Goal: Task Accomplishment & Management: Use online tool/utility

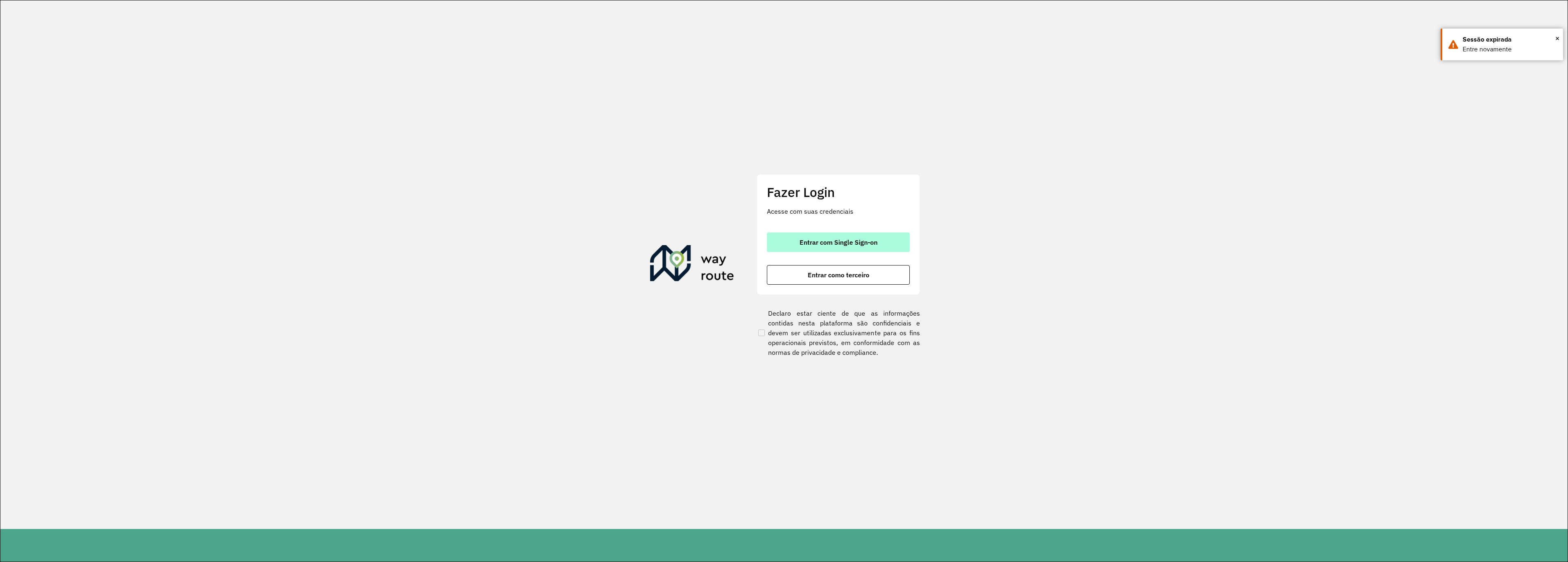
click at [824, 241] on span "Entrar com Single Sign-on" at bounding box center [838, 242] width 78 height 7
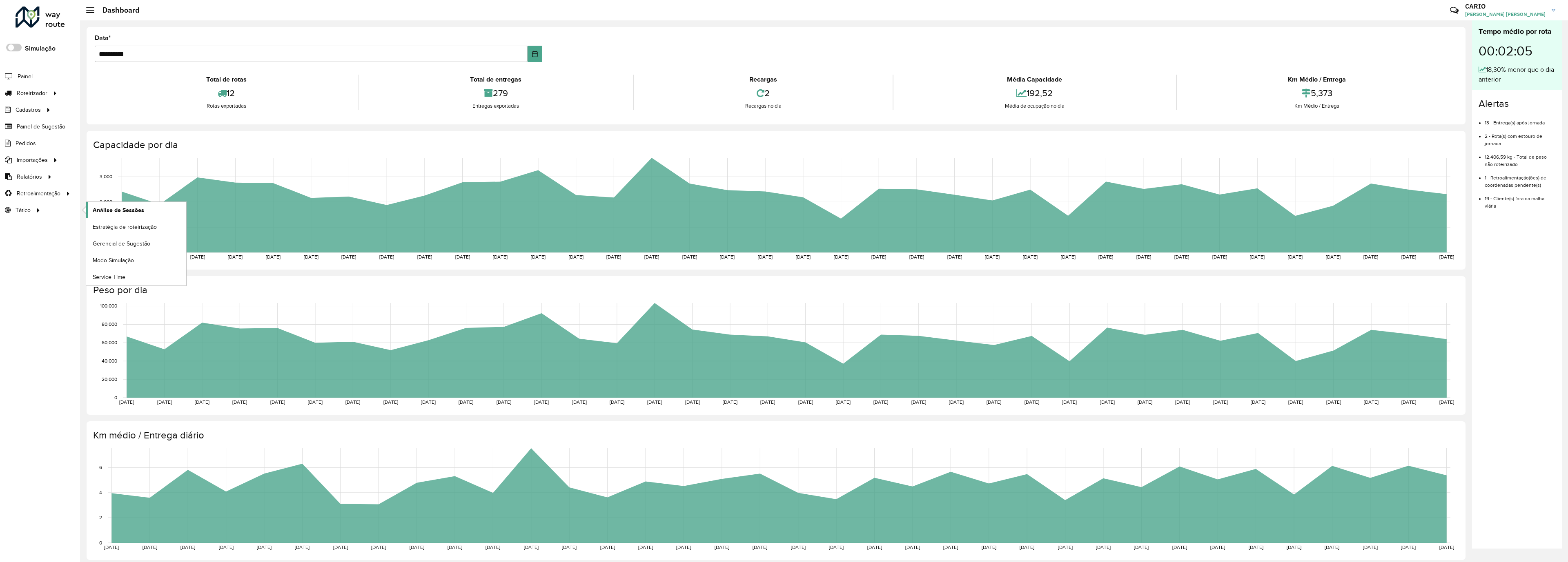
click at [107, 211] on span "Análise de Sessões" at bounding box center [118, 210] width 52 height 9
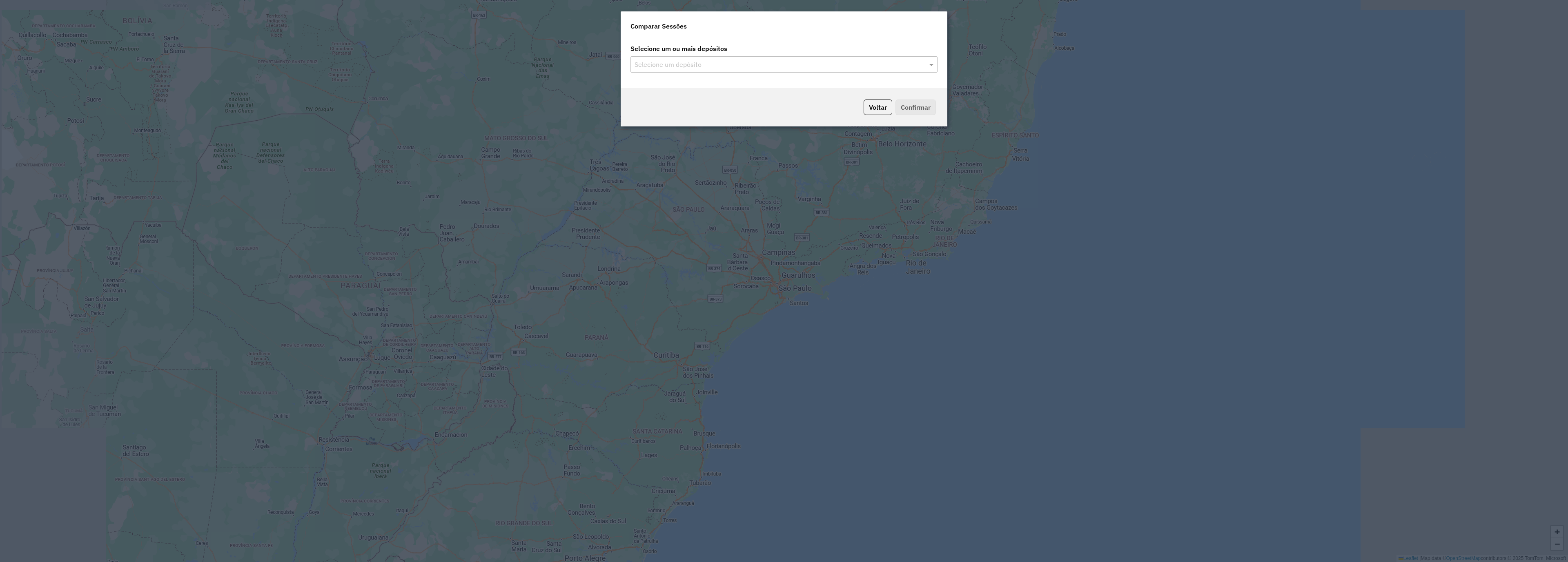
click at [926, 63] on input "text" at bounding box center [780, 65] width 295 height 10
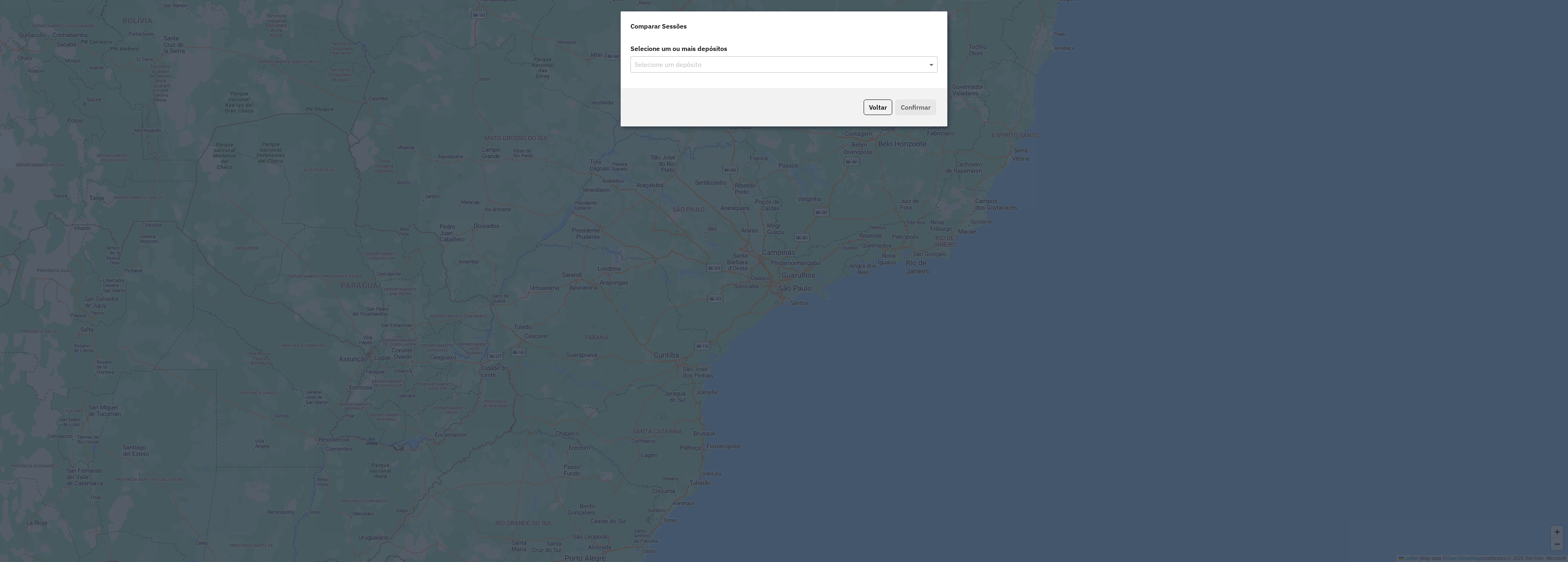
click at [927, 66] on span at bounding box center [932, 64] width 10 height 10
click at [929, 65] on span at bounding box center [932, 64] width 10 height 10
click at [934, 66] on span at bounding box center [932, 64] width 10 height 10
click at [751, 83] on div "CDD Guanambi" at bounding box center [783, 88] width 306 height 14
click at [906, 110] on button "Confirmar" at bounding box center [915, 107] width 40 height 15
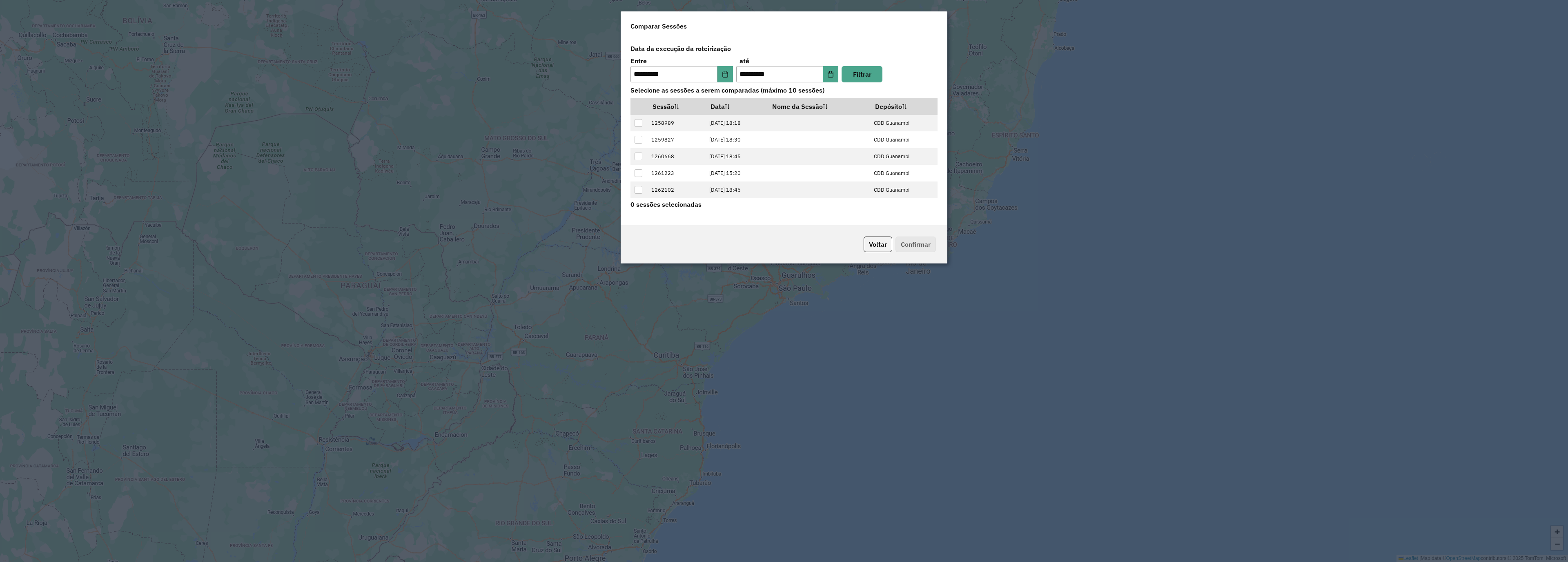
scroll to position [33, 0]
click at [641, 189] on div at bounding box center [638, 191] width 8 height 8
click at [919, 248] on button "Confirmar" at bounding box center [915, 244] width 40 height 15
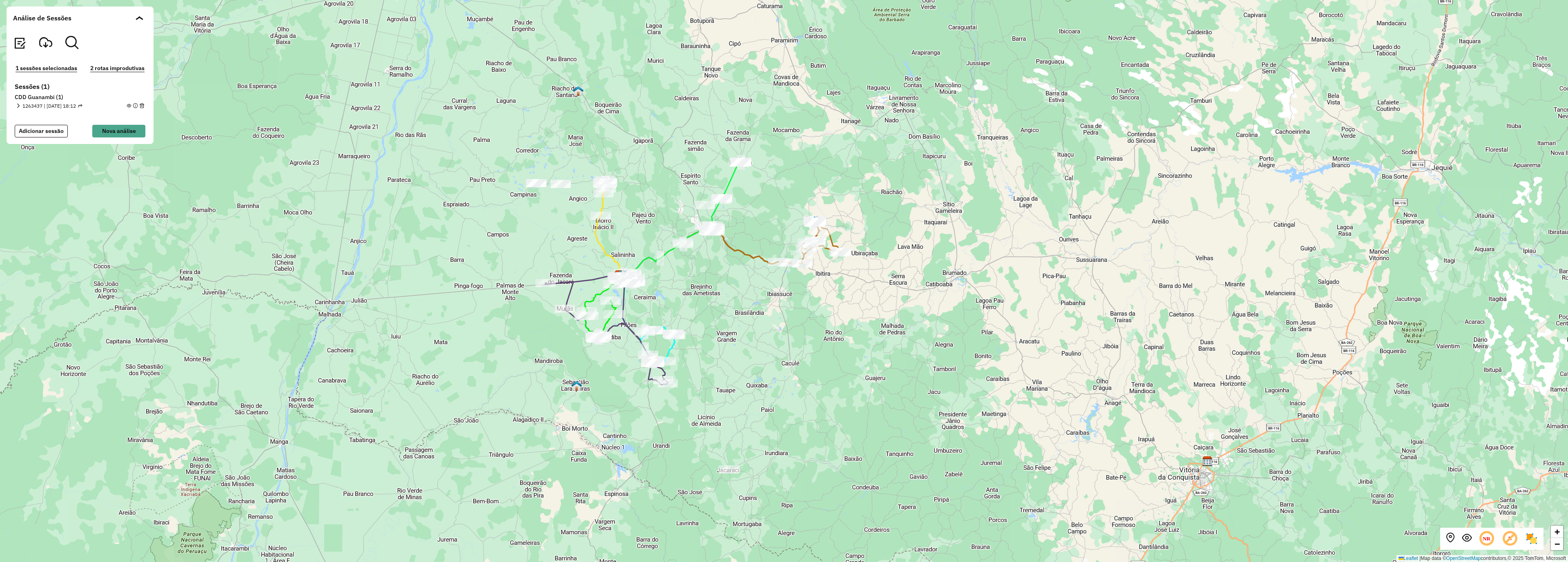
drag, startPoint x: 981, startPoint y: 287, endPoint x: 816, endPoint y: 281, distance: 165.1
click at [816, 281] on div "+ − Leaflet | Map data © OpenStreetMap contributors,© 2025 TomTom, Microsoft" at bounding box center [784, 281] width 1568 height 562
click at [128, 106] on em at bounding box center [128, 105] width 4 height 4
click at [122, 103] on div "1263437 | [DATE] 18:12" at bounding box center [80, 106] width 128 height 7
click at [131, 108] on span at bounding box center [135, 106] width 18 height 7
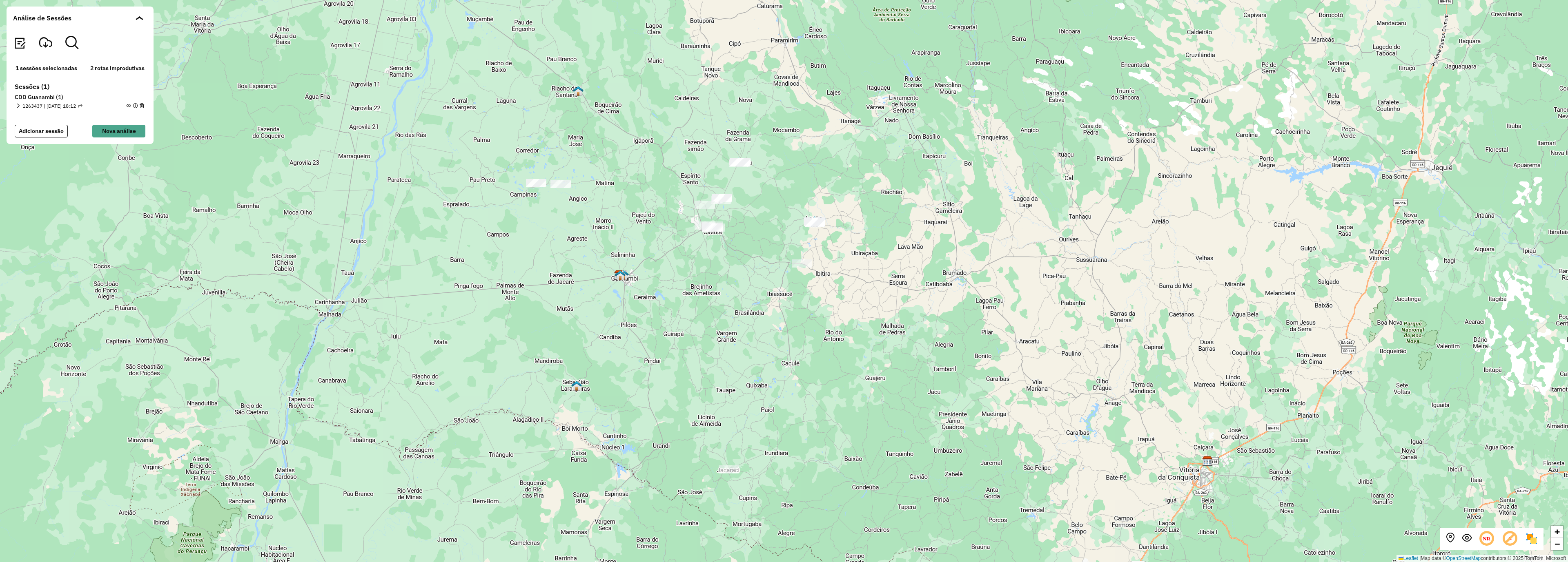
click at [129, 107] on em at bounding box center [128, 105] width 4 height 4
click at [128, 105] on em at bounding box center [128, 105] width 4 height 4
click at [24, 106] on span "1263437 | [DATE] 18:12" at bounding box center [52, 106] width 60 height 7
click at [18, 105] on em at bounding box center [18, 105] width 4 height 4
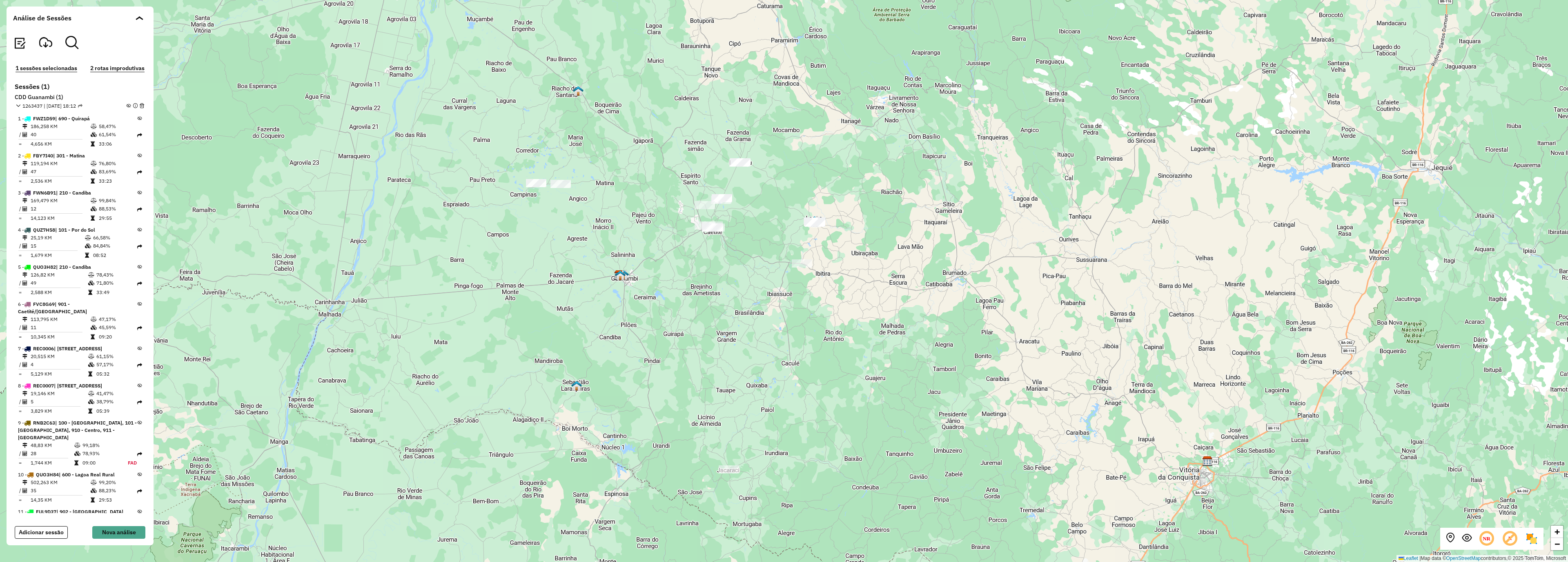
scroll to position [63, 0]
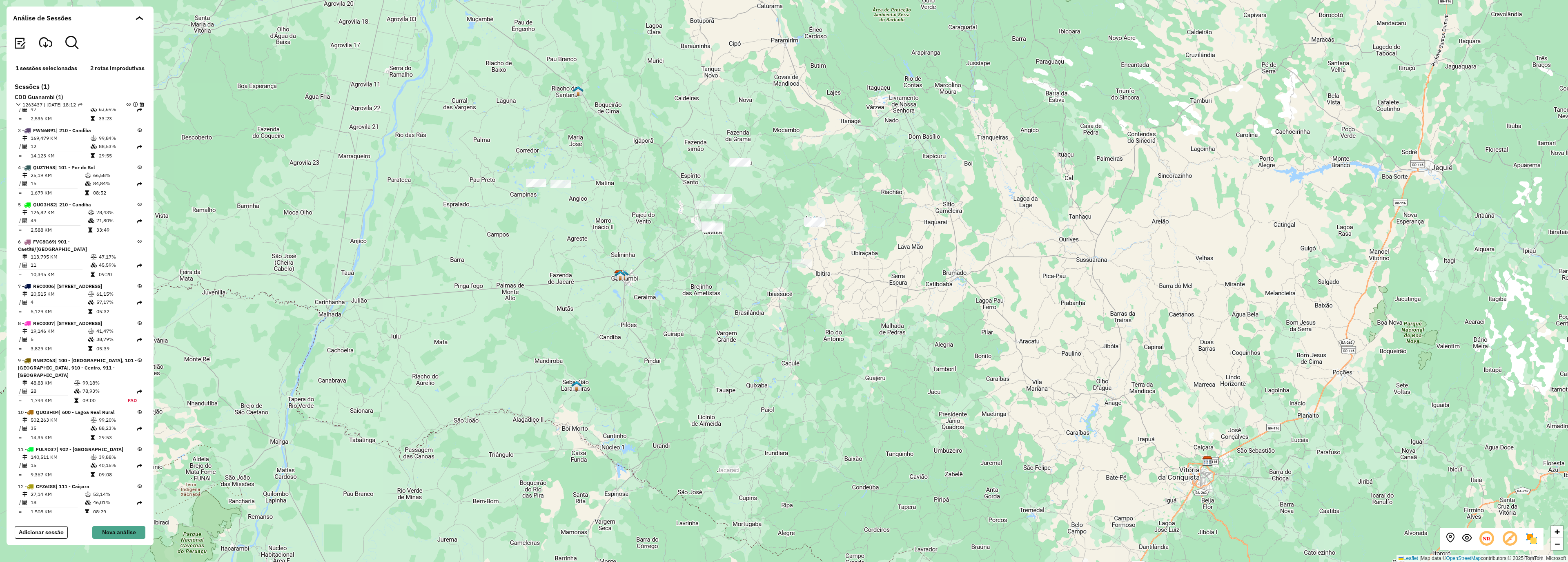
click at [138, 410] on icon at bounding box center [139, 412] width 4 height 4
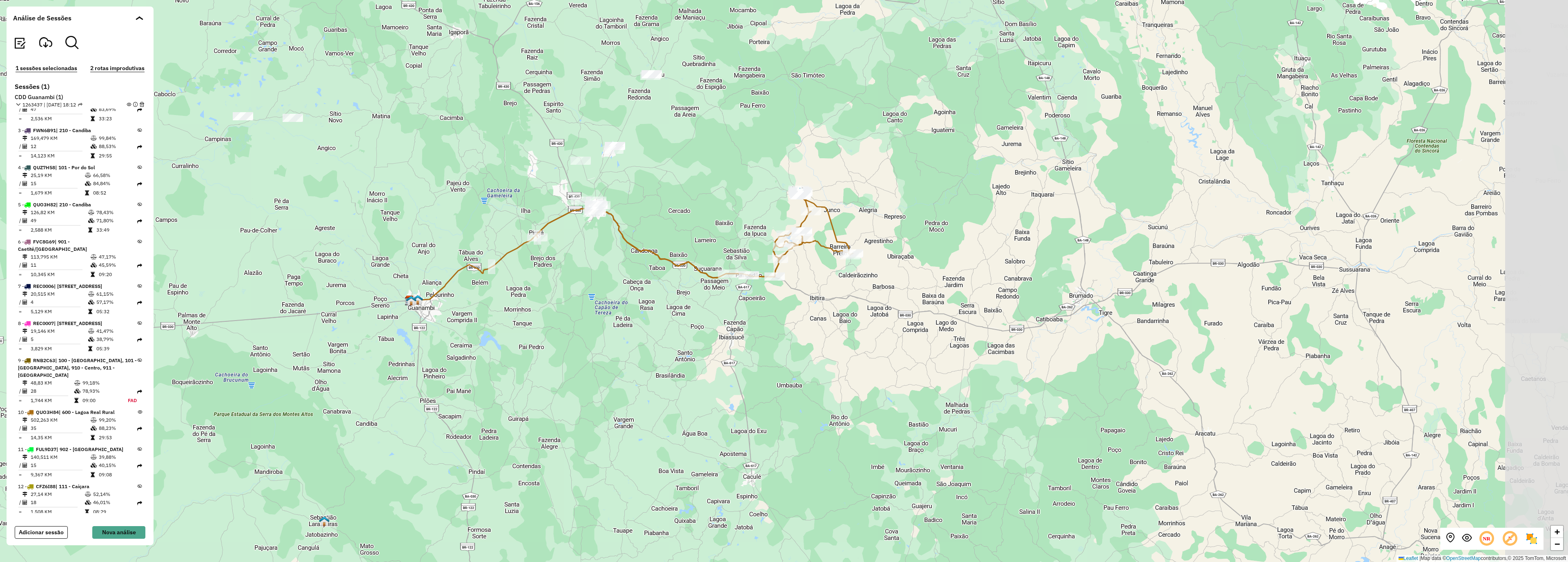
drag, startPoint x: 819, startPoint y: 291, endPoint x: 708, endPoint y: 286, distance: 111.1
click at [708, 286] on div "+ − Leaflet | Map data © OpenStreetMap contributors,© 2025 TomTom, Microsoft" at bounding box center [784, 281] width 1568 height 562
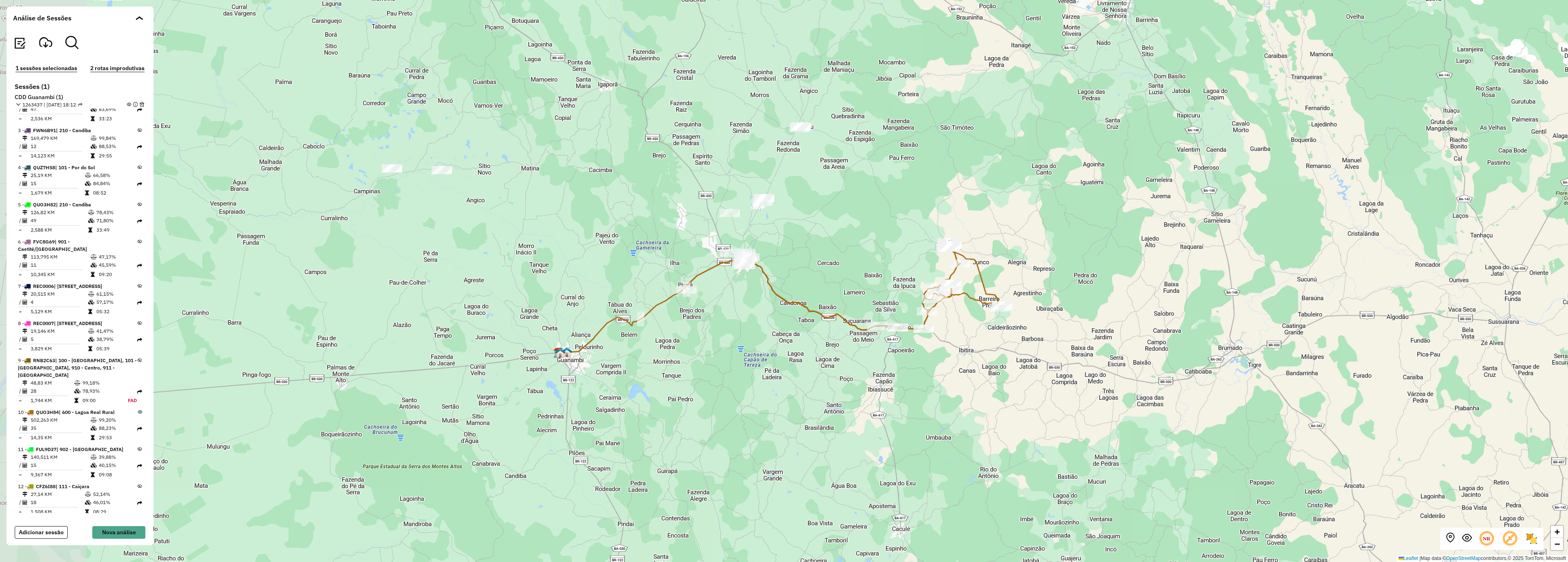
drag, startPoint x: 429, startPoint y: 266, endPoint x: 545, endPoint y: 261, distance: 116.1
click at [545, 261] on div "+ − Leaflet | Map data © OpenStreetMap contributors,© 2025 TomTom, Microsoft" at bounding box center [784, 281] width 1568 height 562
click at [127, 104] on em at bounding box center [128, 104] width 4 height 4
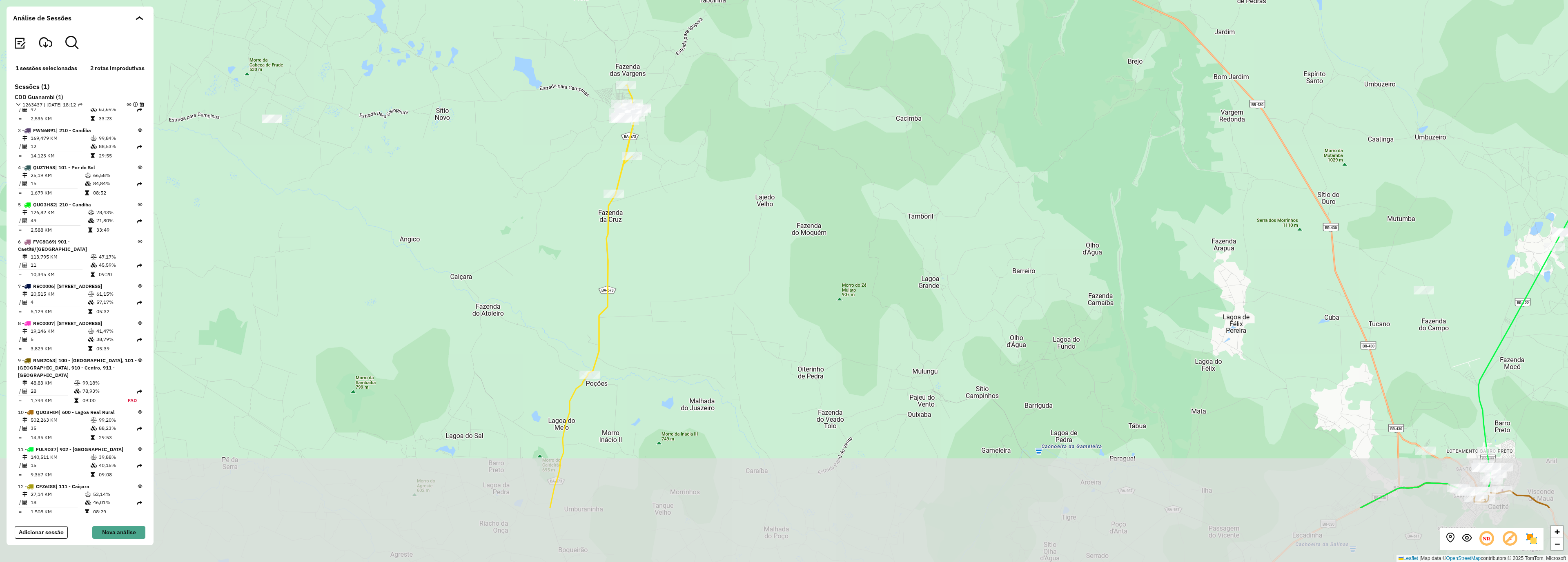
drag, startPoint x: 677, startPoint y: 373, endPoint x: 673, endPoint y: 255, distance: 118.1
click at [678, 271] on div "+ − Leaflet | Map data © OpenStreetMap contributors,© 2025 TomTom, Microsoft" at bounding box center [784, 281] width 1568 height 562
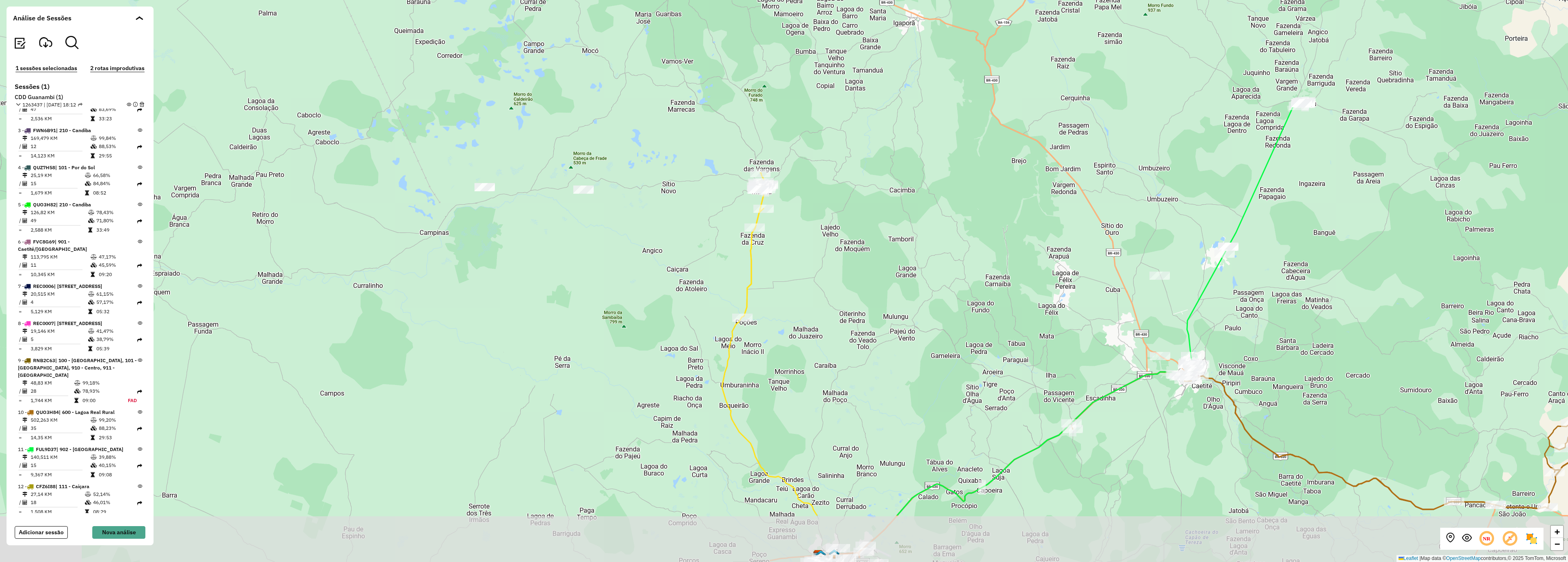
drag, startPoint x: 806, startPoint y: 462, endPoint x: 803, endPoint y: 328, distance: 134.0
click at [803, 329] on div "+ − Leaflet | Map data © OpenStreetMap contributors,© 2025 TomTom, Microsoft" at bounding box center [784, 281] width 1568 height 562
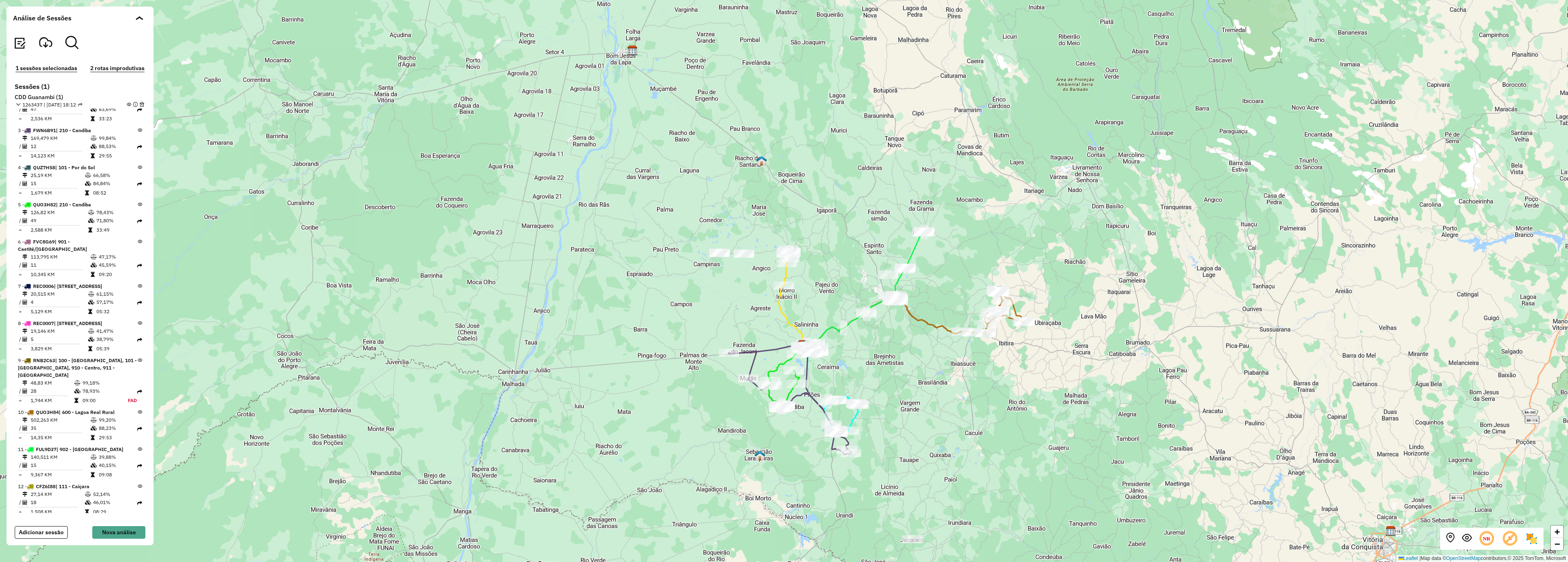
drag, startPoint x: 827, startPoint y: 291, endPoint x: 795, endPoint y: 273, distance: 36.7
click at [796, 273] on div "+ − Leaflet | Map data © OpenStreetMap contributors,© 2025 TomTom, Microsoft" at bounding box center [784, 281] width 1568 height 562
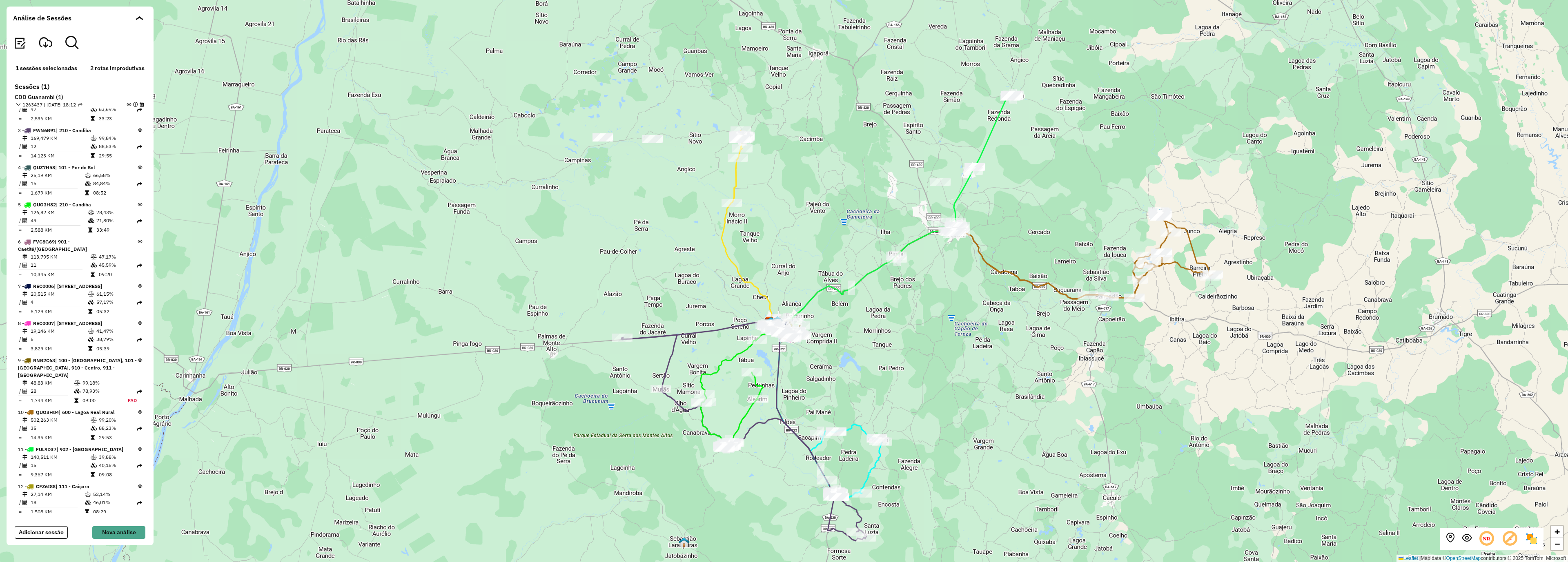
click at [127, 105] on em at bounding box center [128, 104] width 4 height 4
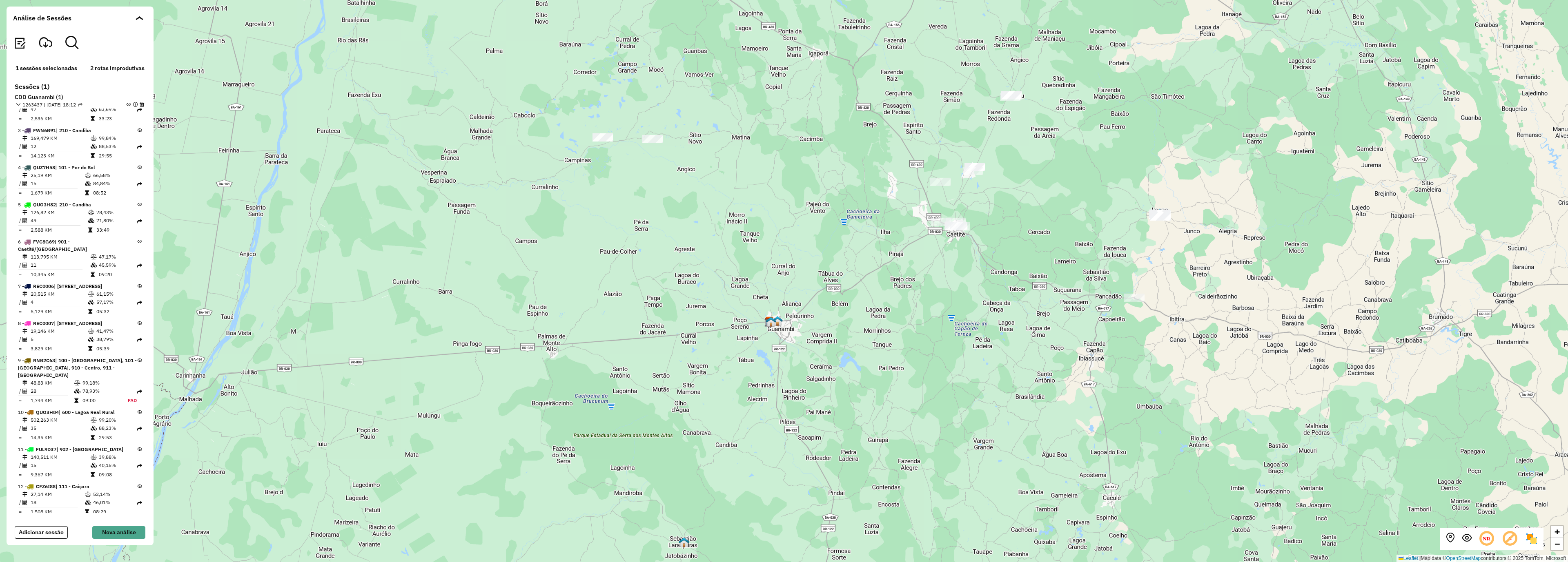
click at [138, 205] on icon at bounding box center [139, 204] width 4 height 4
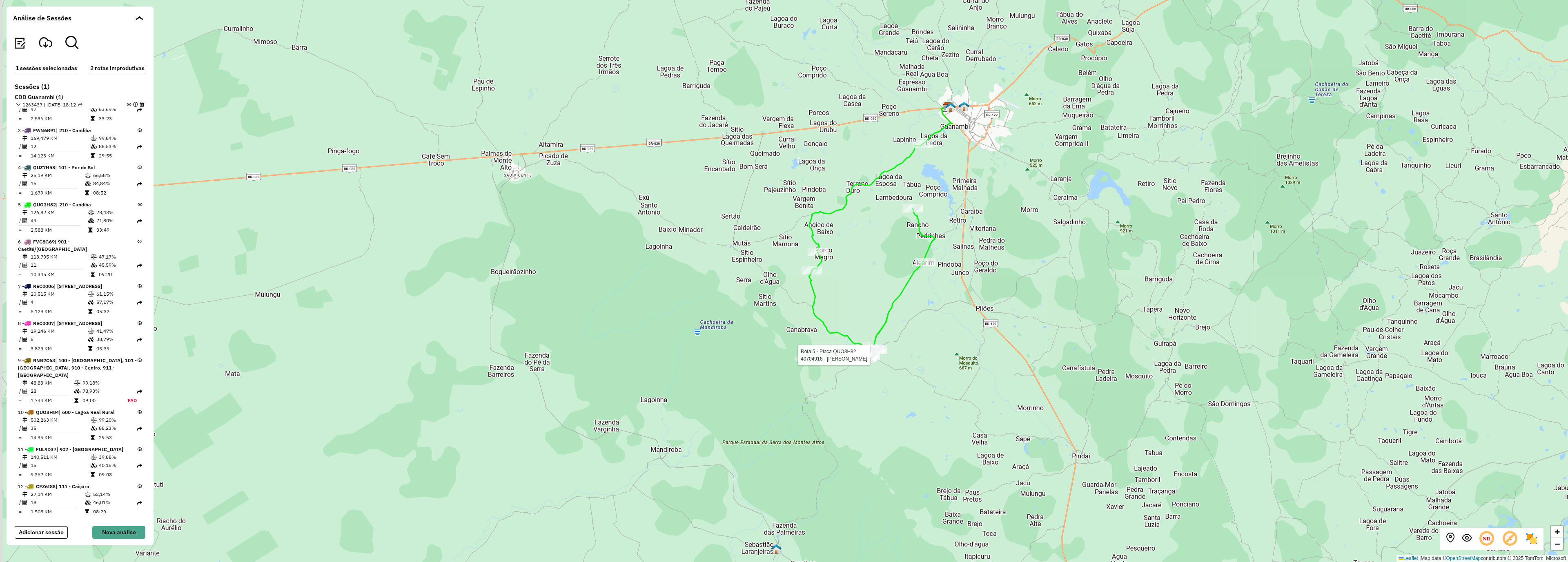
drag, startPoint x: 831, startPoint y: 384, endPoint x: 877, endPoint y: 358, distance: 52.8
click at [877, 359] on div at bounding box center [870, 355] width 21 height 8
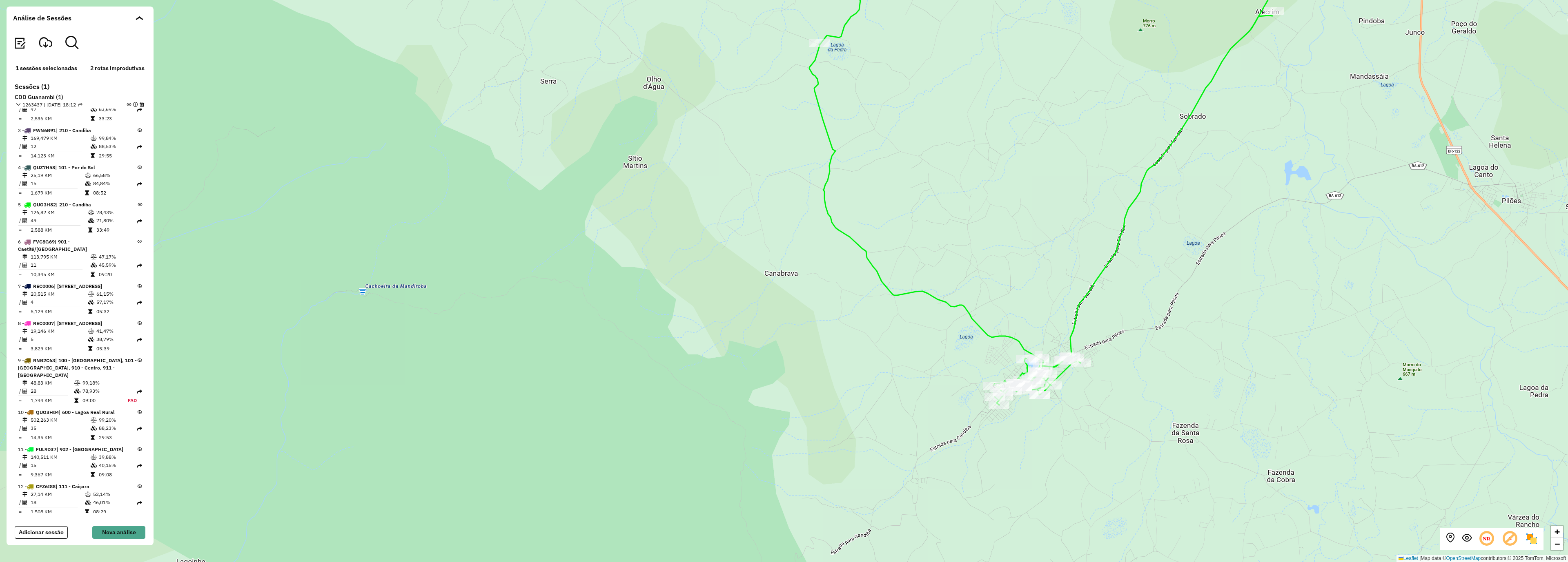
click at [127, 102] on em at bounding box center [128, 104] width 4 height 4
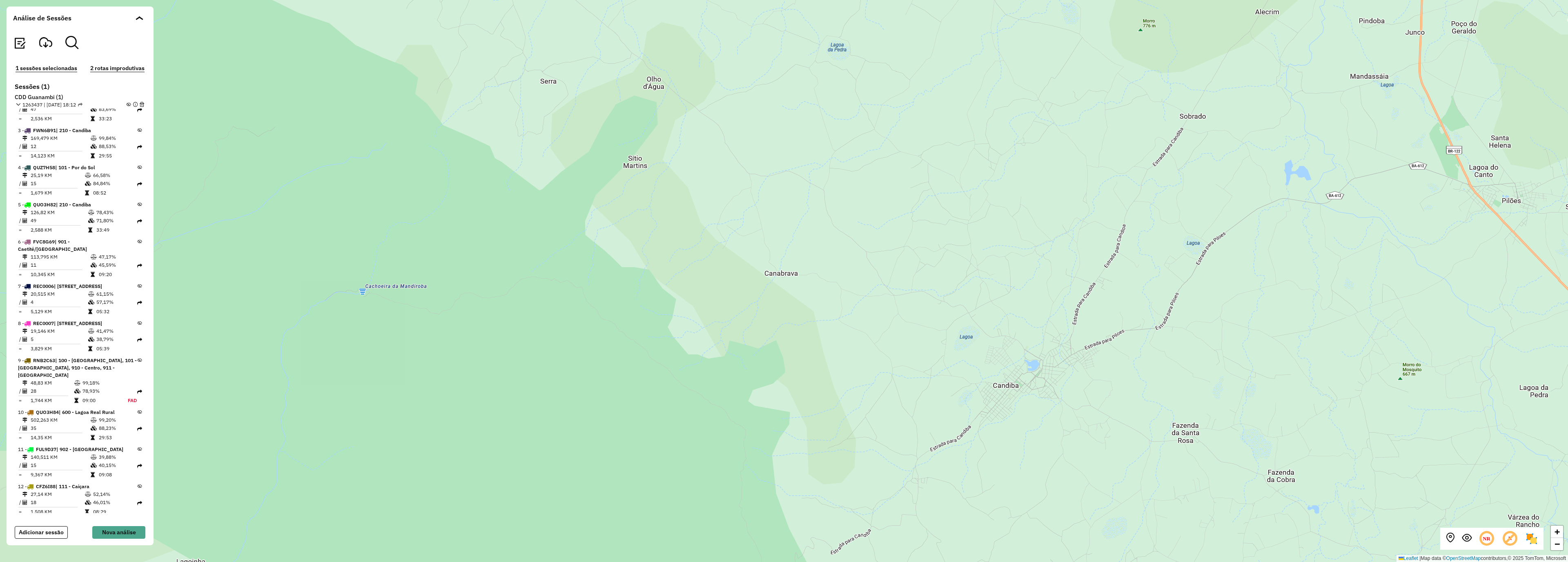
click at [127, 102] on em at bounding box center [128, 104] width 4 height 4
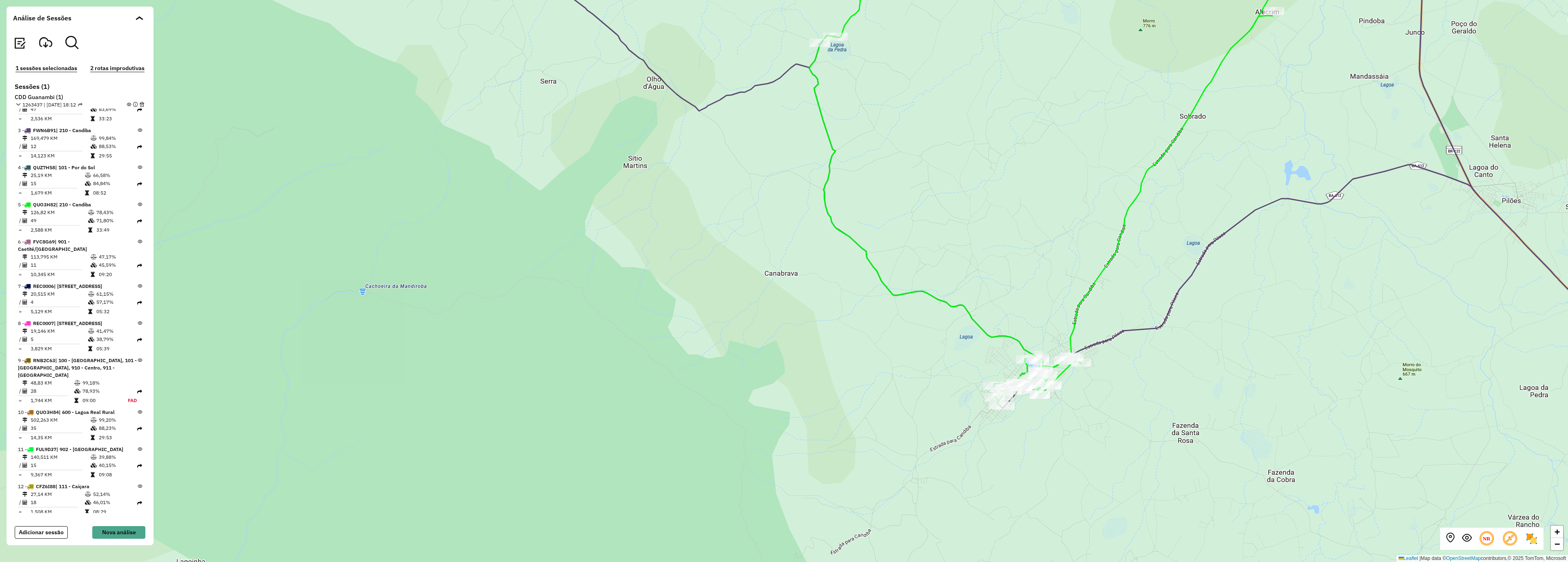
click at [127, 102] on em at bounding box center [128, 104] width 4 height 4
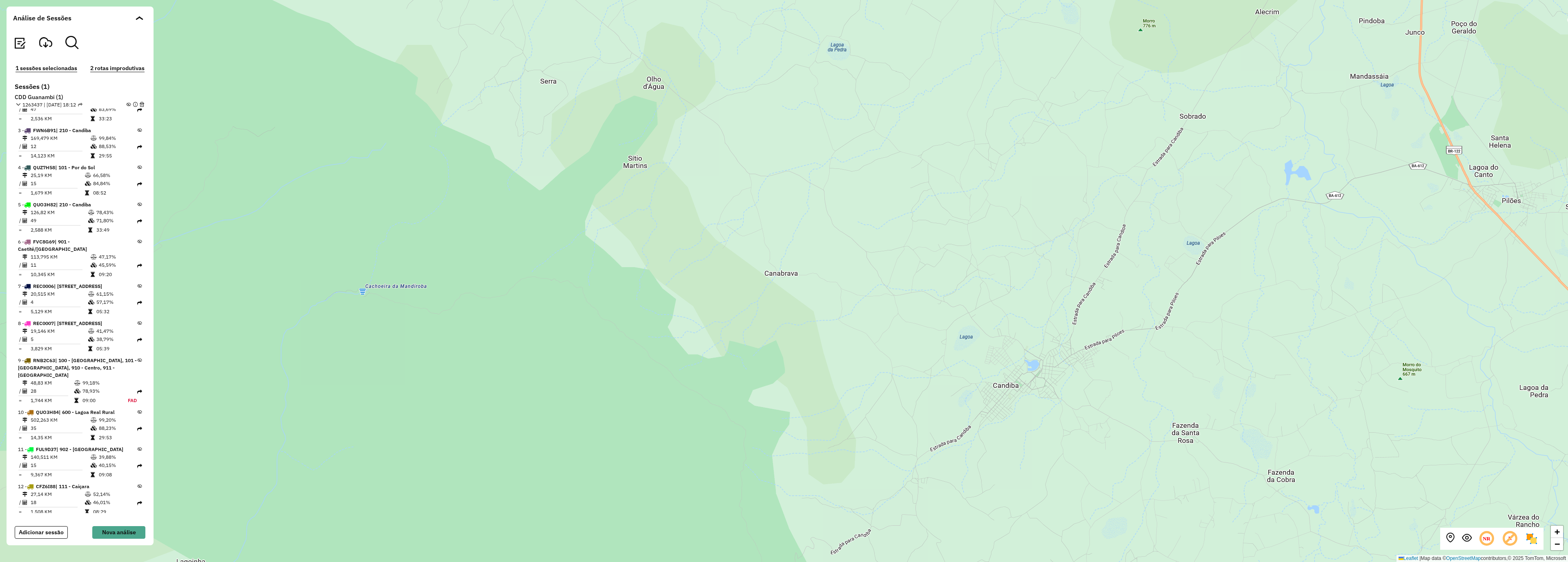
click at [138, 130] on icon at bounding box center [139, 130] width 4 height 4
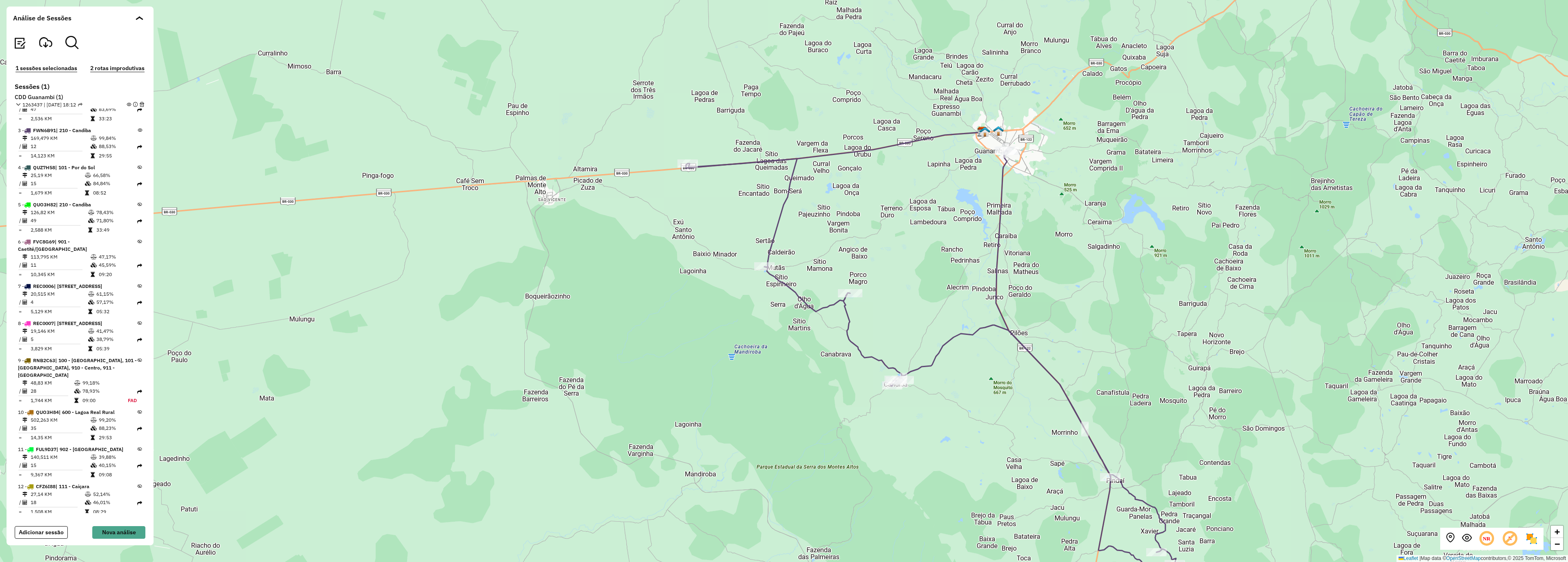
drag, startPoint x: 901, startPoint y: 271, endPoint x: 889, endPoint y: 288, distance: 20.8
click at [891, 288] on div "+ − Leaflet | Map data © OpenStreetMap contributors,© 2025 TomTom, Microsoft" at bounding box center [784, 281] width 1568 height 562
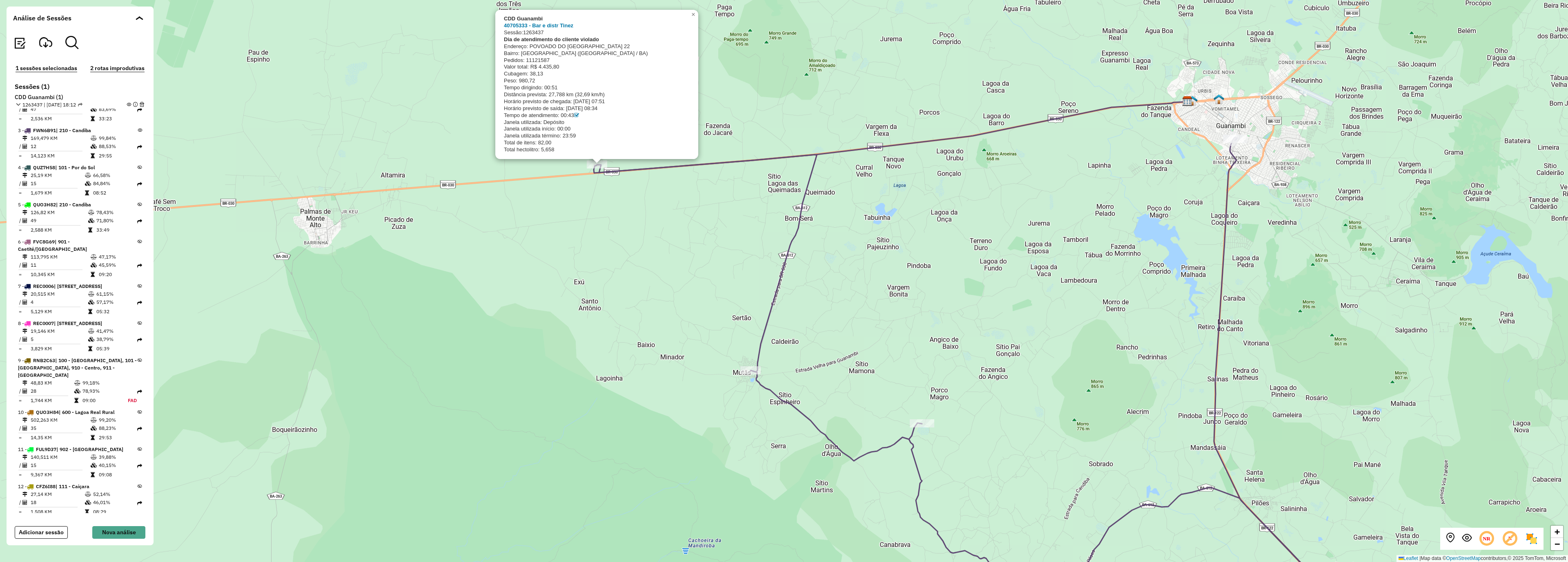
drag, startPoint x: 602, startPoint y: 113, endPoint x: 531, endPoint y: 178, distance: 96.3
click at [531, 178] on div "CDD Guanambi 40705333 - Bar e distr Tinez Sessão: 1263437 Dia de atendimento do…" at bounding box center [784, 281] width 1568 height 562
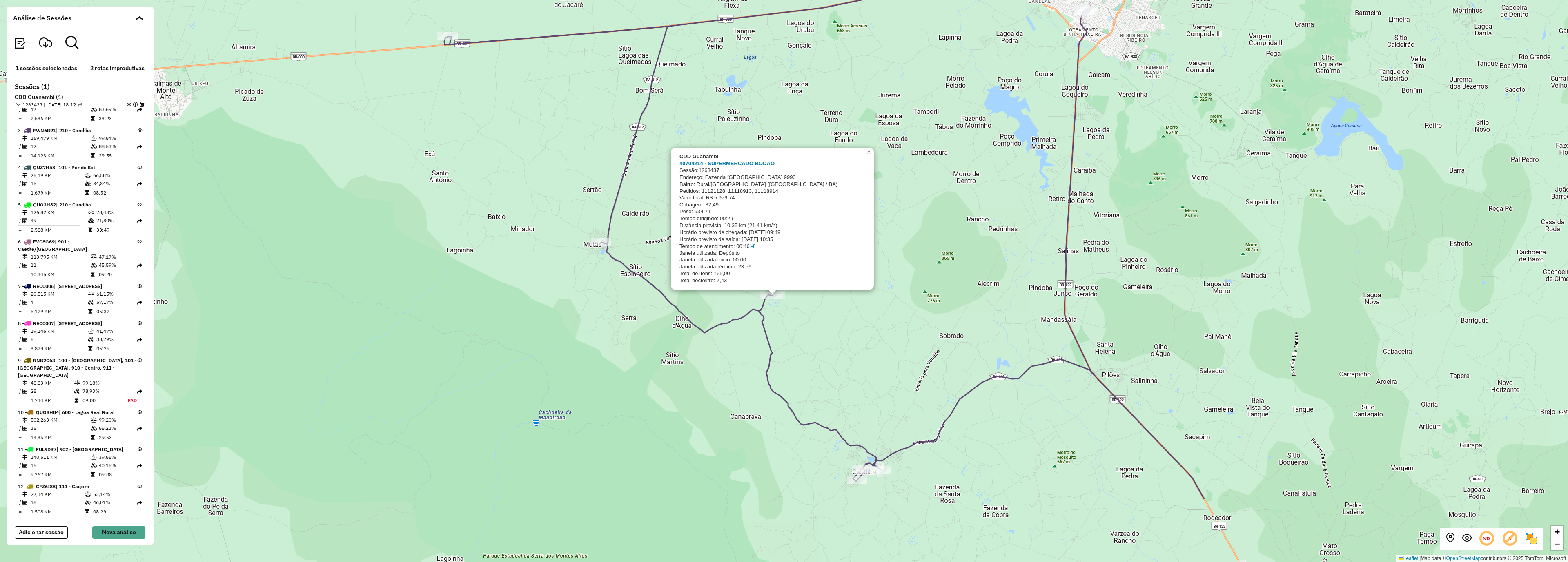
drag, startPoint x: 1167, startPoint y: 503, endPoint x: 1054, endPoint y: 384, distance: 164.1
click at [1054, 384] on div "CDD Guanambi 40704214 - SUPERMERCADO BODAO Sessão: 1263437 Endereço: [GEOGRAPHI…" at bounding box center [784, 281] width 1568 height 562
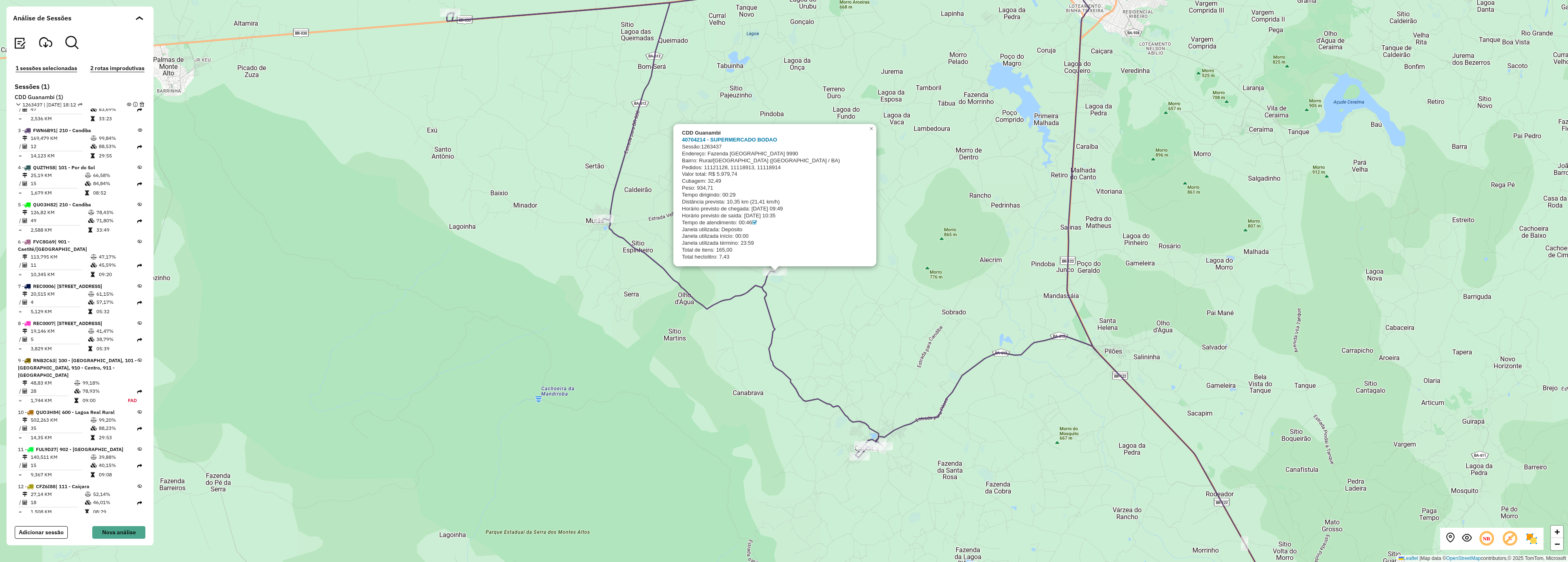
drag, startPoint x: 939, startPoint y: 477, endPoint x: 923, endPoint y: 422, distance: 57.3
click at [935, 425] on div "CDD Guanambi 40704214 - SUPERMERCADO BODAO Sessão: 1263437 Endereço: [GEOGRAPHI…" at bounding box center [784, 281] width 1568 height 562
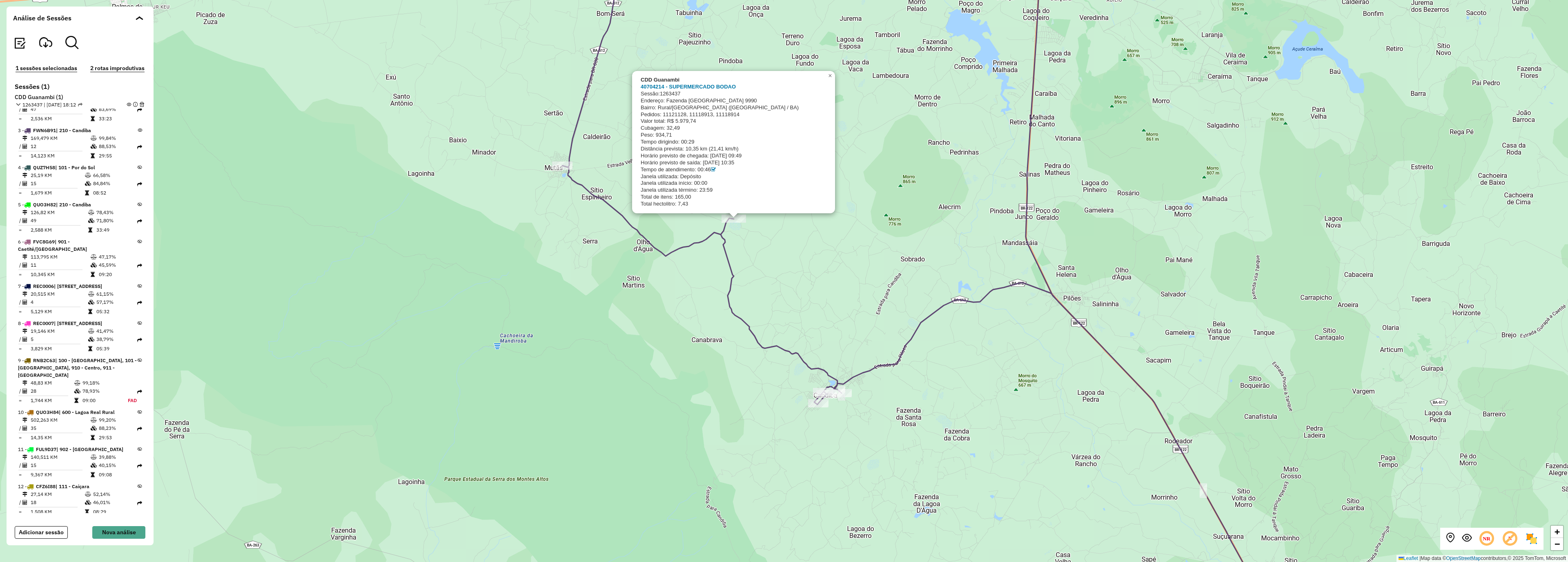
click at [872, 434] on div "CDD Guanambi 40704214 - SUPERMERCADO BODAO Sessão: 1263437 Endereço: [GEOGRAPHI…" at bounding box center [784, 281] width 1568 height 562
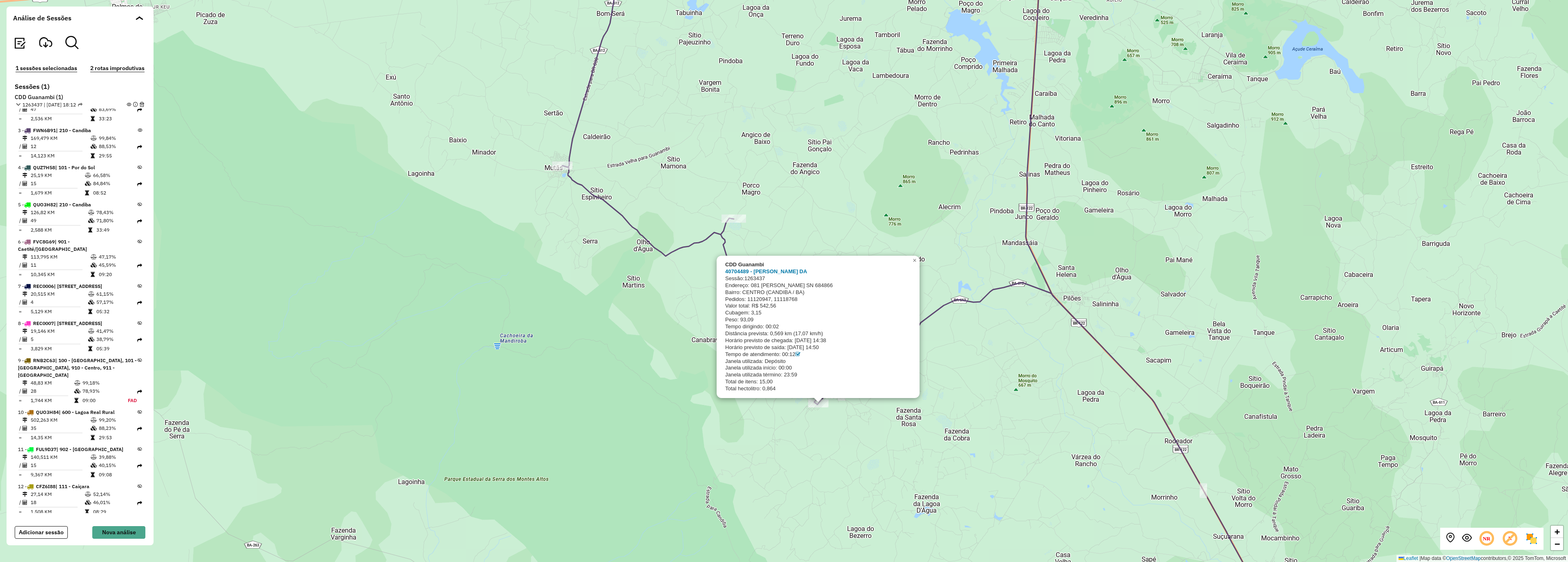
click at [847, 426] on div "CDD Guanambi 40704489 - [PERSON_NAME] DA Sessão: 1263437 Endereço: 081 [PERSON_…" at bounding box center [784, 281] width 1568 height 562
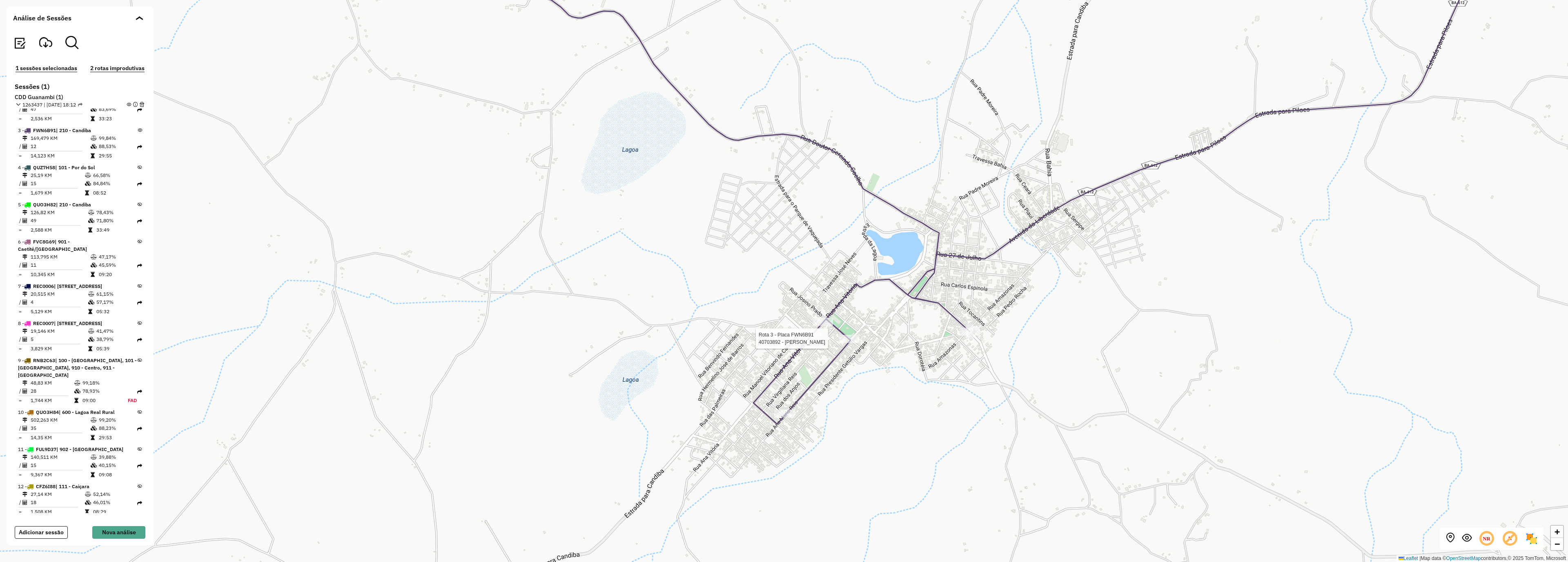
click at [854, 343] on div at bounding box center [849, 339] width 21 height 8
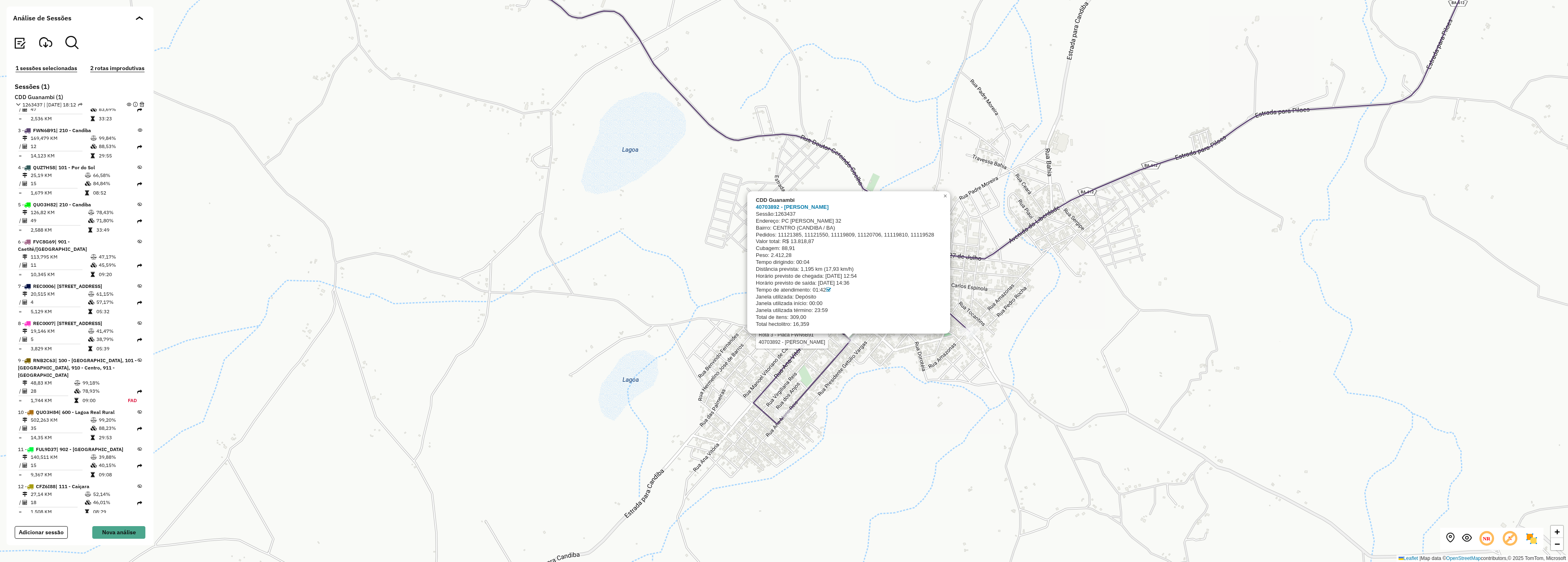
click at [882, 354] on div "Rota 3 - Placa FWN6B91 40703892 - [PERSON_NAME] VI CDD Guanambi 40703892 - [PER…" at bounding box center [784, 281] width 1568 height 562
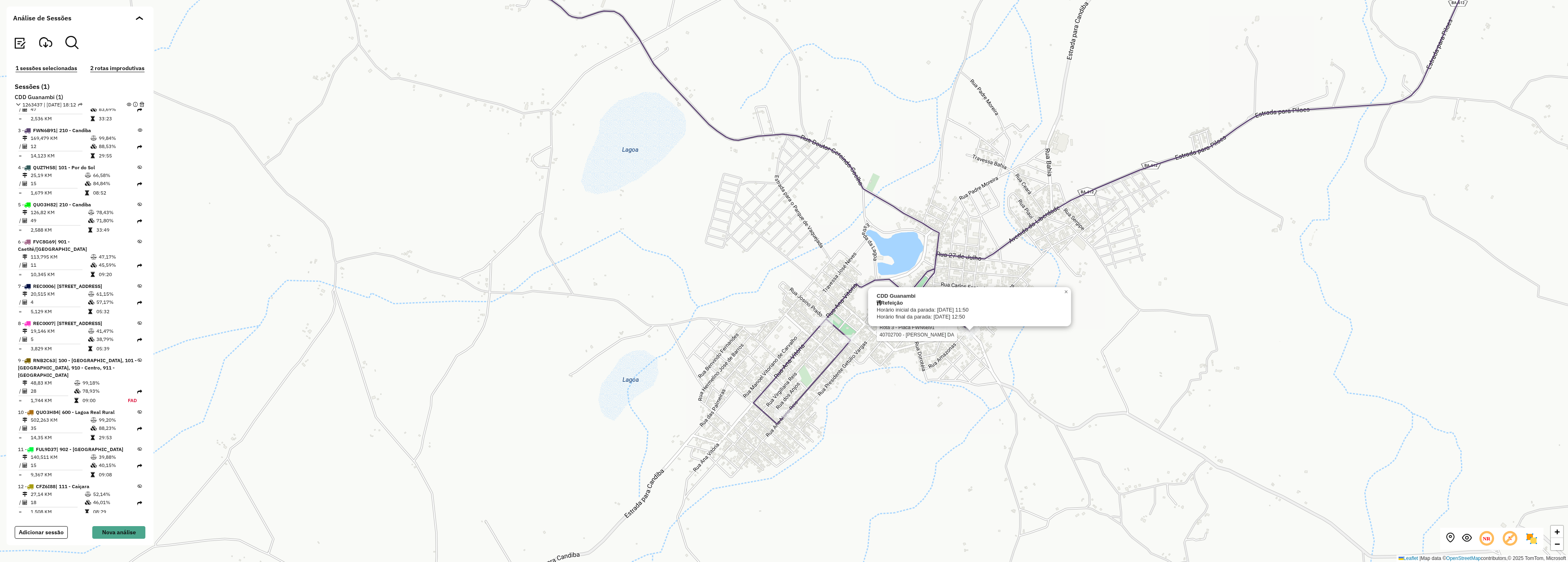
click at [977, 336] on div at bounding box center [970, 331] width 21 height 8
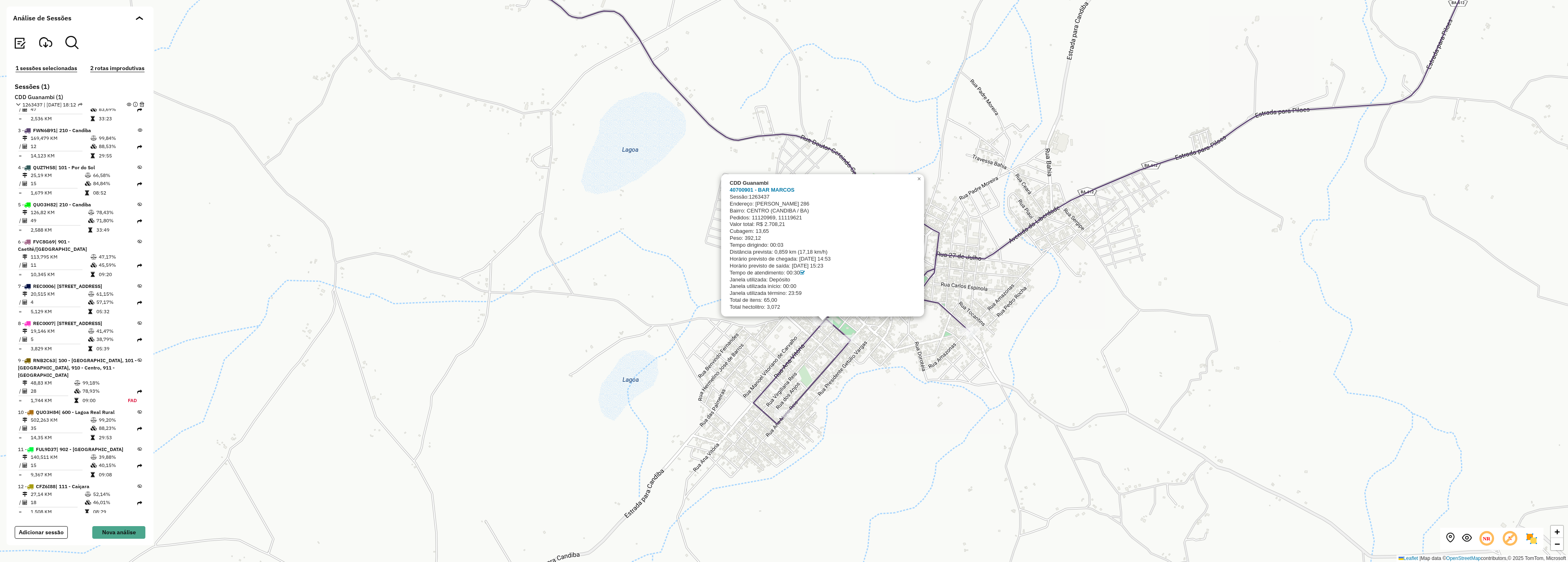
drag, startPoint x: 760, startPoint y: 352, endPoint x: 768, endPoint y: 354, distance: 8.2
click at [760, 350] on div "CDD Guanambi 40700901 - BAR [PERSON_NAME]: 1263437 Endereço: ANA [GEOGRAPHIC_DA…" at bounding box center [784, 281] width 1568 height 562
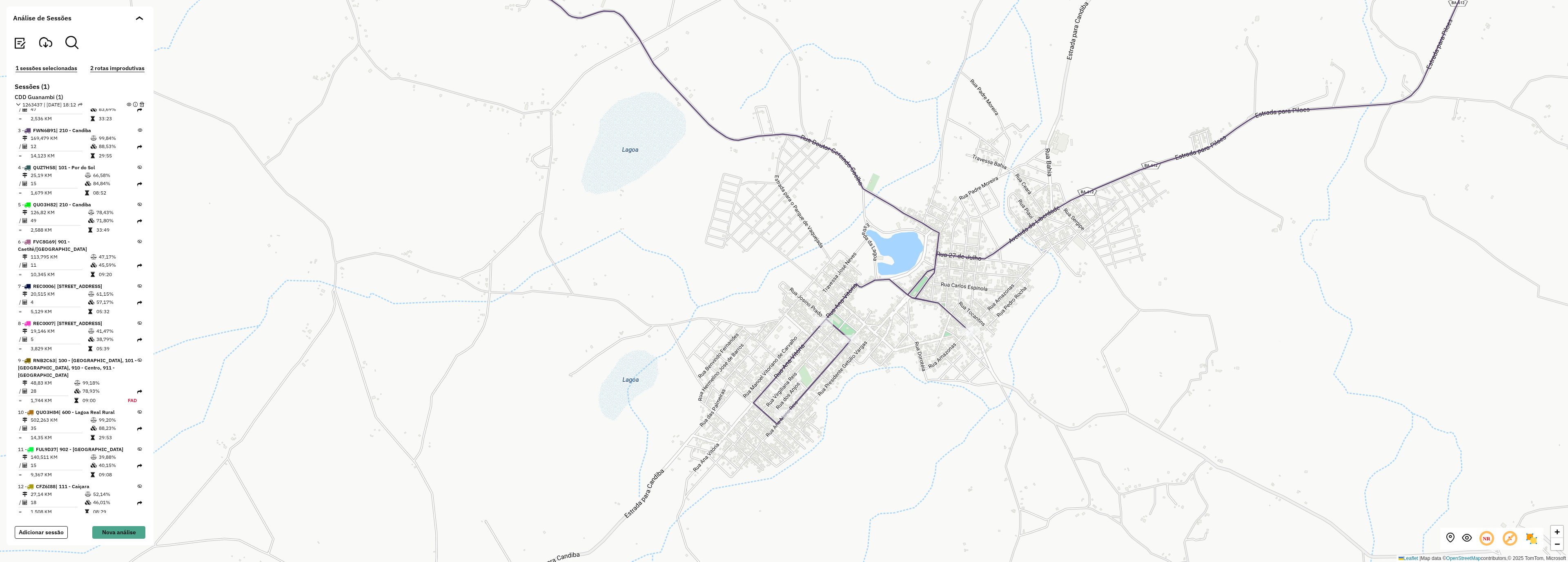
click at [106, 147] on td "88,53%" at bounding box center [118, 146] width 39 height 8
click at [128, 103] on em at bounding box center [128, 104] width 4 height 4
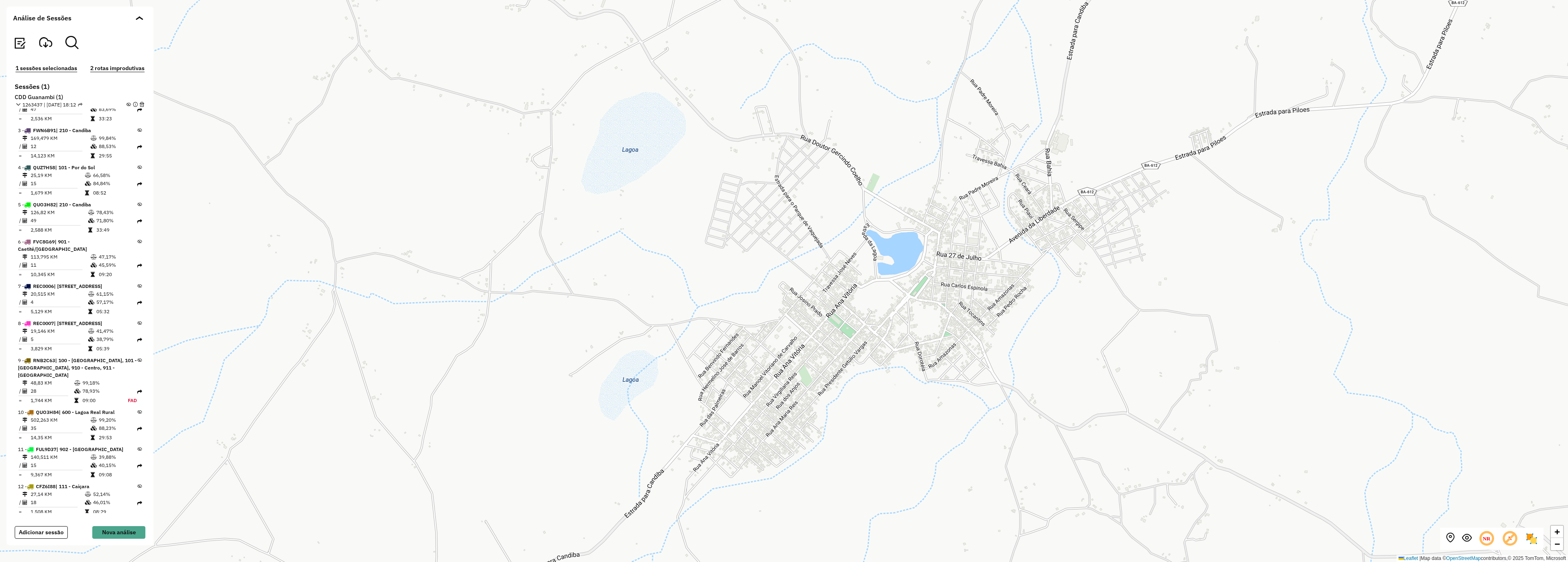
click at [127, 104] on em at bounding box center [128, 104] width 4 height 4
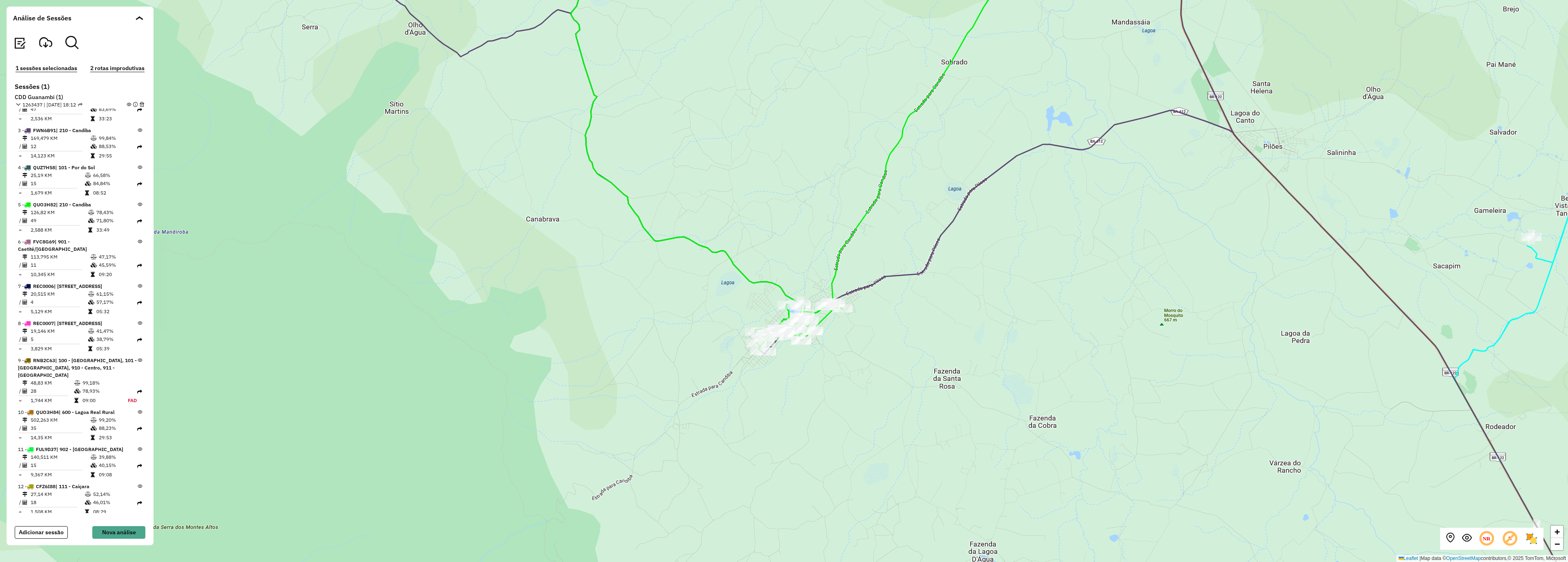
drag, startPoint x: 657, startPoint y: 280, endPoint x: 671, endPoint y: 290, distance: 17.2
click at [671, 290] on div "+ − Leaflet | Map data © OpenStreetMap contributors,© 2025 TomTom, Microsoft" at bounding box center [784, 281] width 1568 height 562
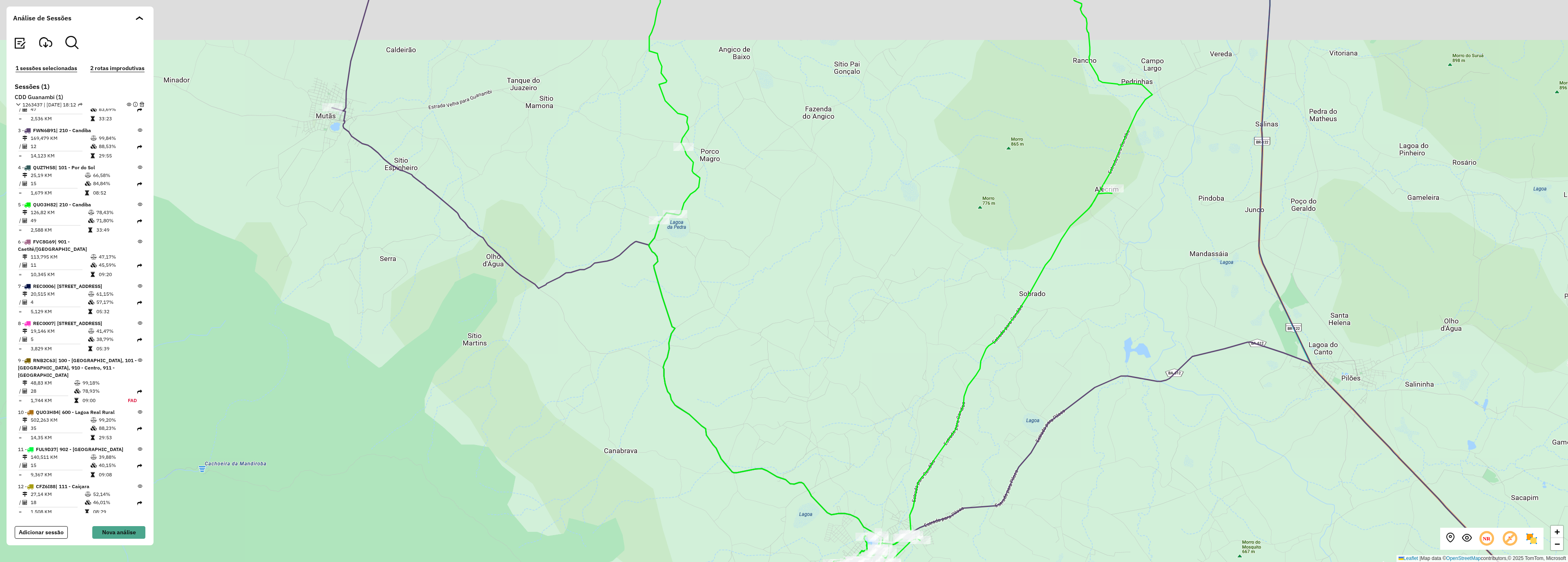
drag, startPoint x: 695, startPoint y: 172, endPoint x: 684, endPoint y: 263, distance: 91.7
click at [684, 263] on div "+ − Leaflet | Map data © OpenStreetMap contributors,© 2025 TomTom, Microsoft" at bounding box center [784, 281] width 1568 height 562
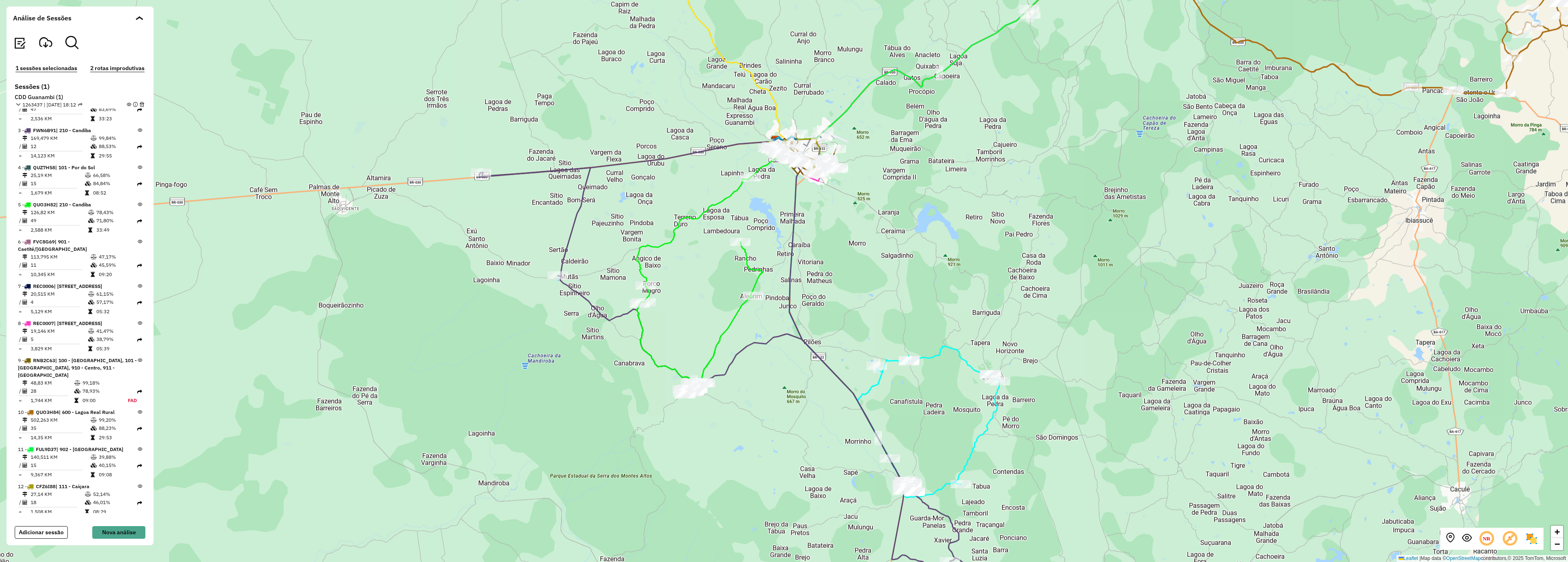
drag, startPoint x: 817, startPoint y: 266, endPoint x: 722, endPoint y: 273, distance: 95.3
click at [725, 274] on div "+ − Leaflet | Map data © OpenStreetMap contributors,© 2025 TomTom, Microsoft" at bounding box center [784, 281] width 1568 height 562
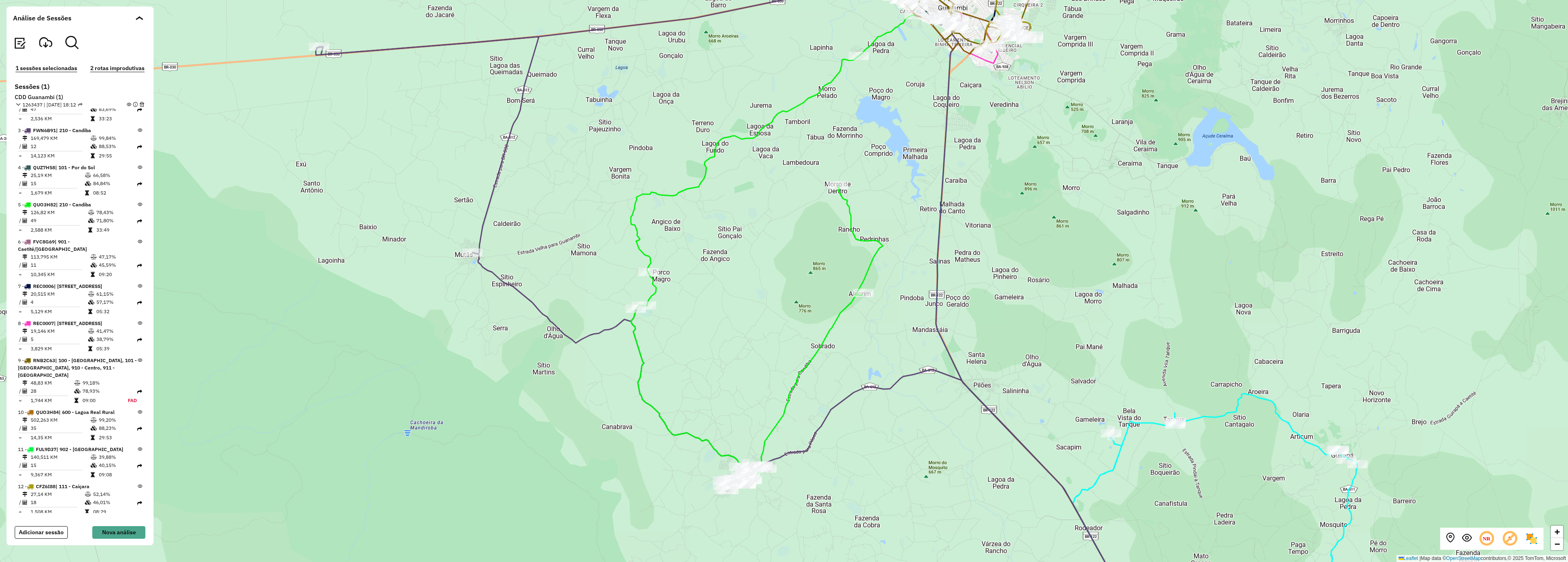
click at [1015, 376] on div "+ − Leaflet | Map data © OpenStreetMap contributors,© 2025 TomTom, Microsoft" at bounding box center [784, 281] width 1568 height 562
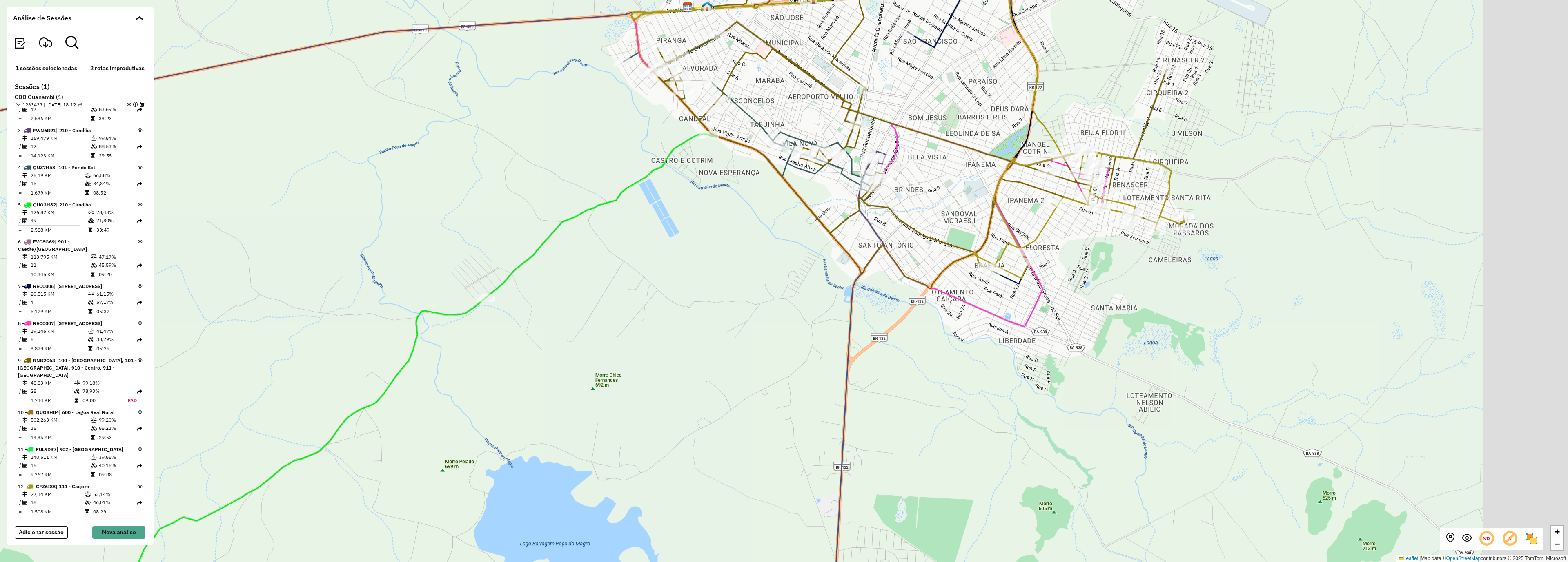
drag, startPoint x: 1059, startPoint y: 197, endPoint x: 927, endPoint y: 195, distance: 132.0
click at [921, 178] on div "+ − Leaflet | Map data © OpenStreetMap contributors,© 2025 TomTom, Microsoft" at bounding box center [784, 281] width 1568 height 562
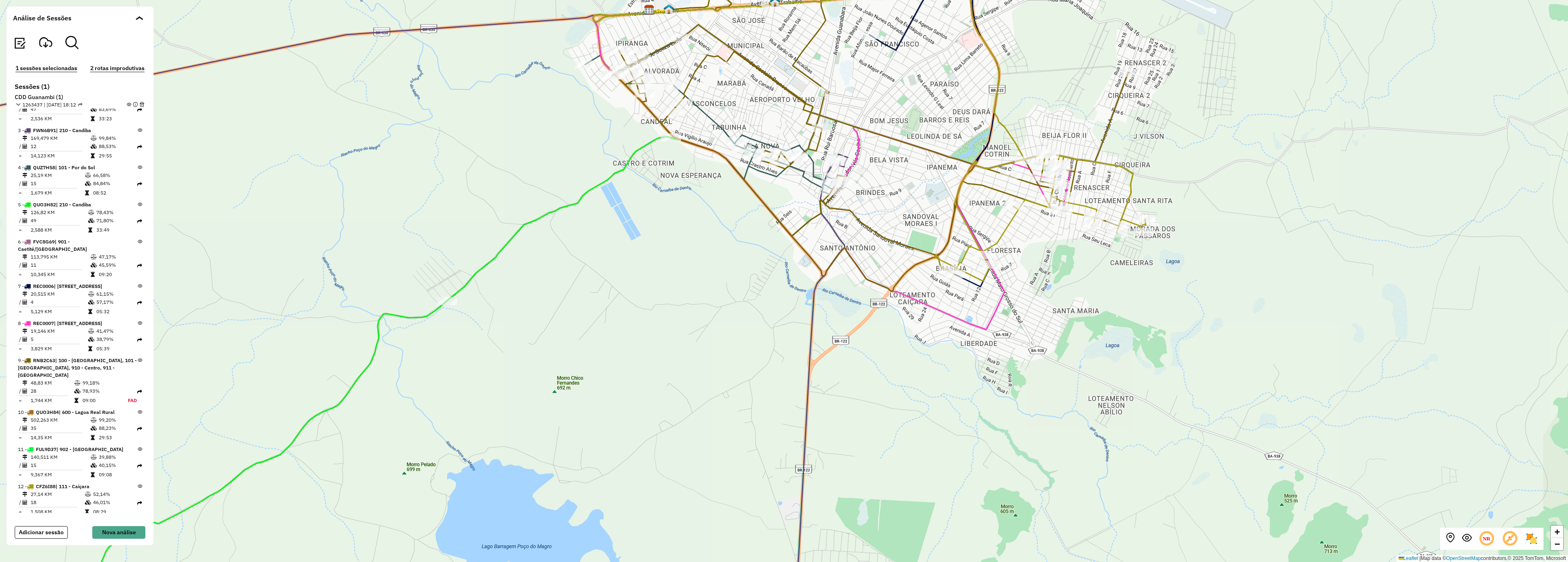
drag, startPoint x: 1061, startPoint y: 251, endPoint x: 1024, endPoint y: 277, distance: 45.2
click at [1024, 277] on div "+ − Leaflet | Map data © OpenStreetMap contributors,© 2025 TomTom, Microsoft" at bounding box center [784, 281] width 1568 height 562
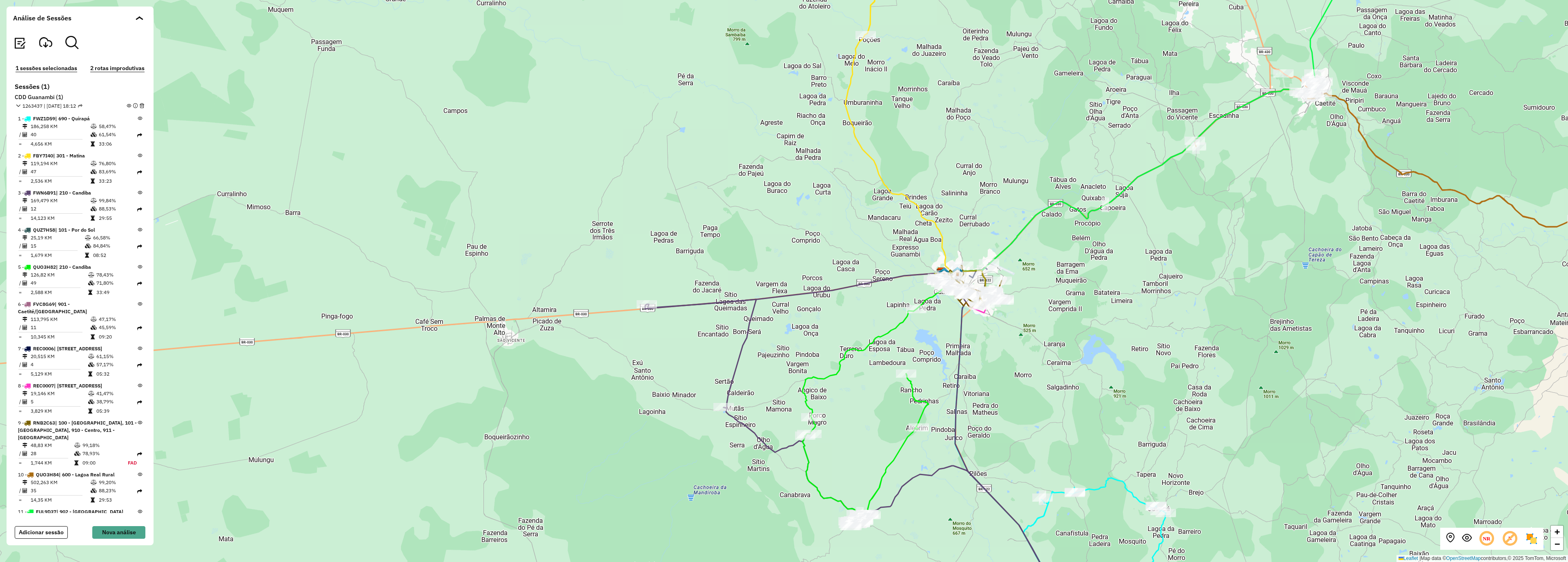
scroll to position [63, 0]
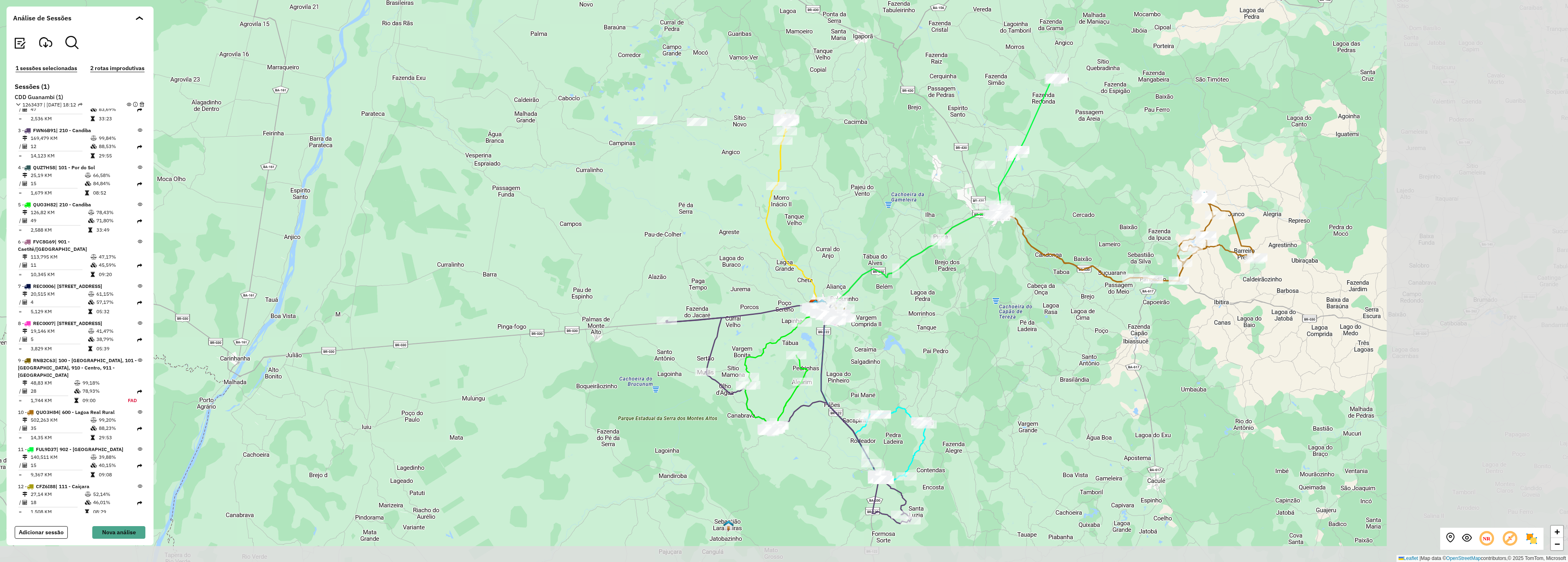
drag, startPoint x: 1216, startPoint y: 328, endPoint x: 920, endPoint y: 276, distance: 300.5
click at [920, 276] on div "+ − Leaflet | Map data © OpenStreetMap contributors,© 2025 TomTom, Microsoft" at bounding box center [784, 281] width 1568 height 562
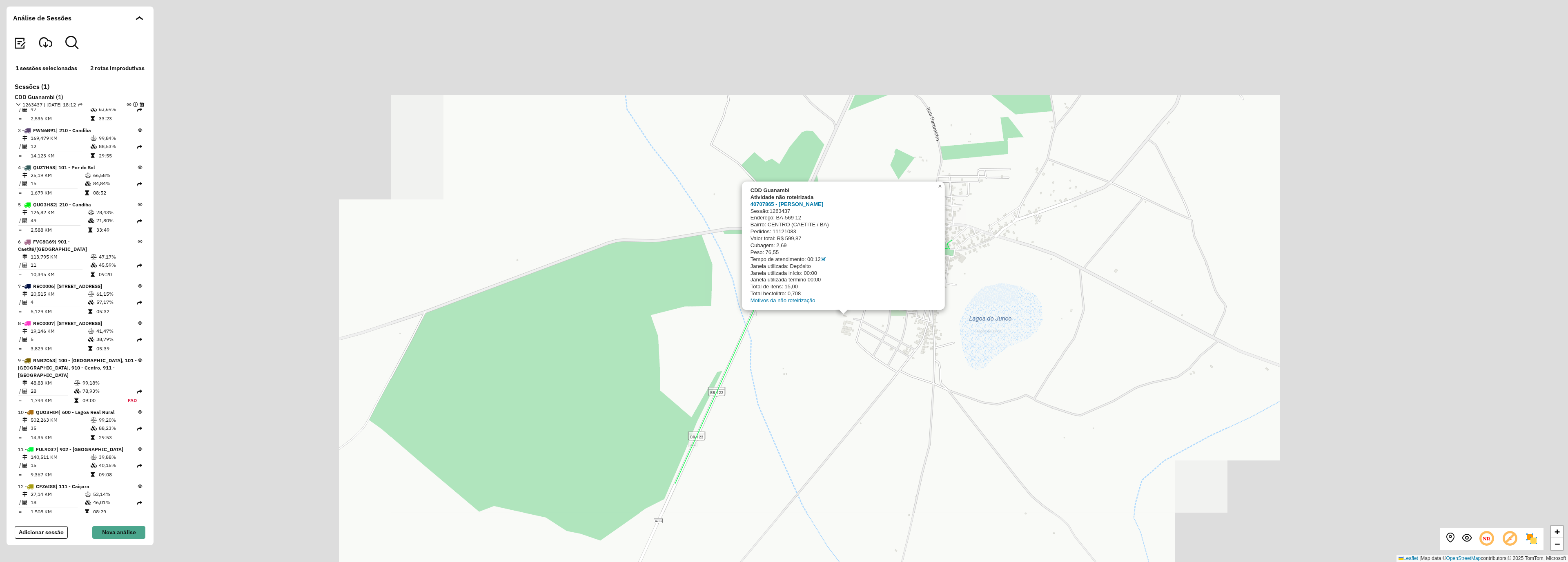
click at [919, 353] on div "CDD Guanambi Atividade não roteirizada 40707865 - LANCHONETE ALMEIDA Sessão: 12…" at bounding box center [784, 281] width 1568 height 562
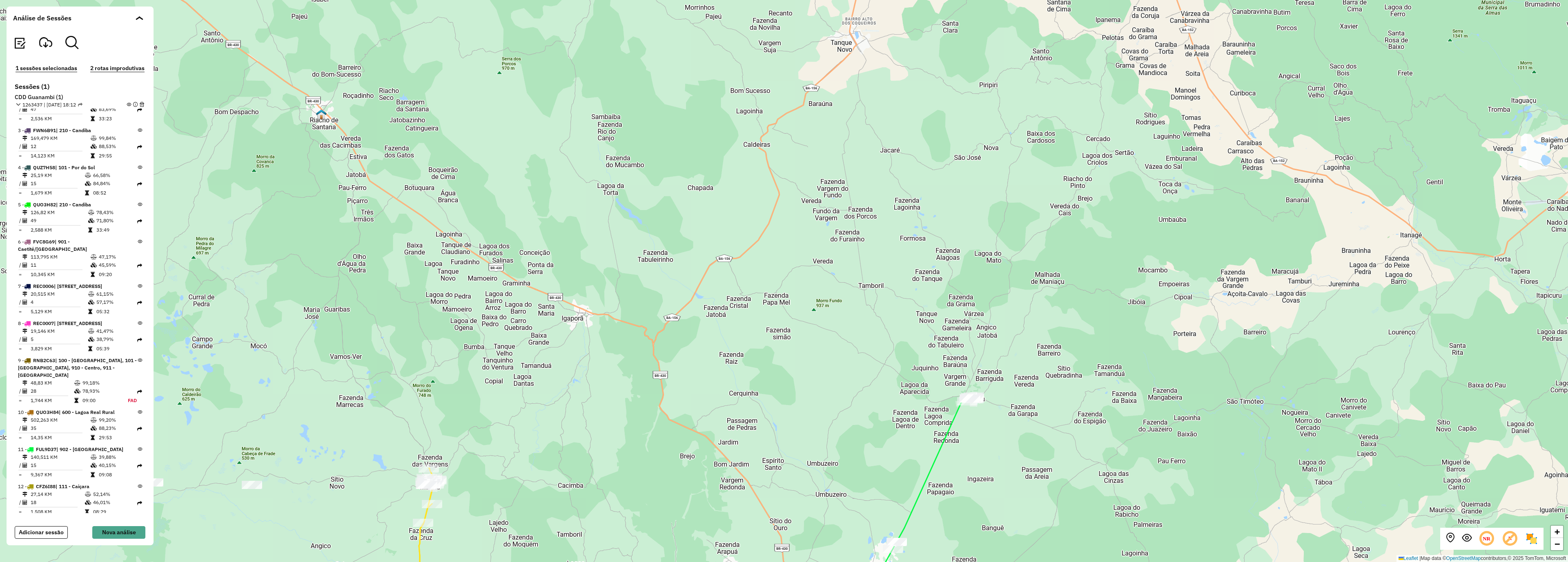
drag, startPoint x: 1033, startPoint y: 431, endPoint x: 958, endPoint y: 364, distance: 100.6
click at [958, 364] on div "+ − Leaflet | Map data © OpenStreetMap contributors,© 2025 TomTom, Microsoft" at bounding box center [784, 281] width 1568 height 562
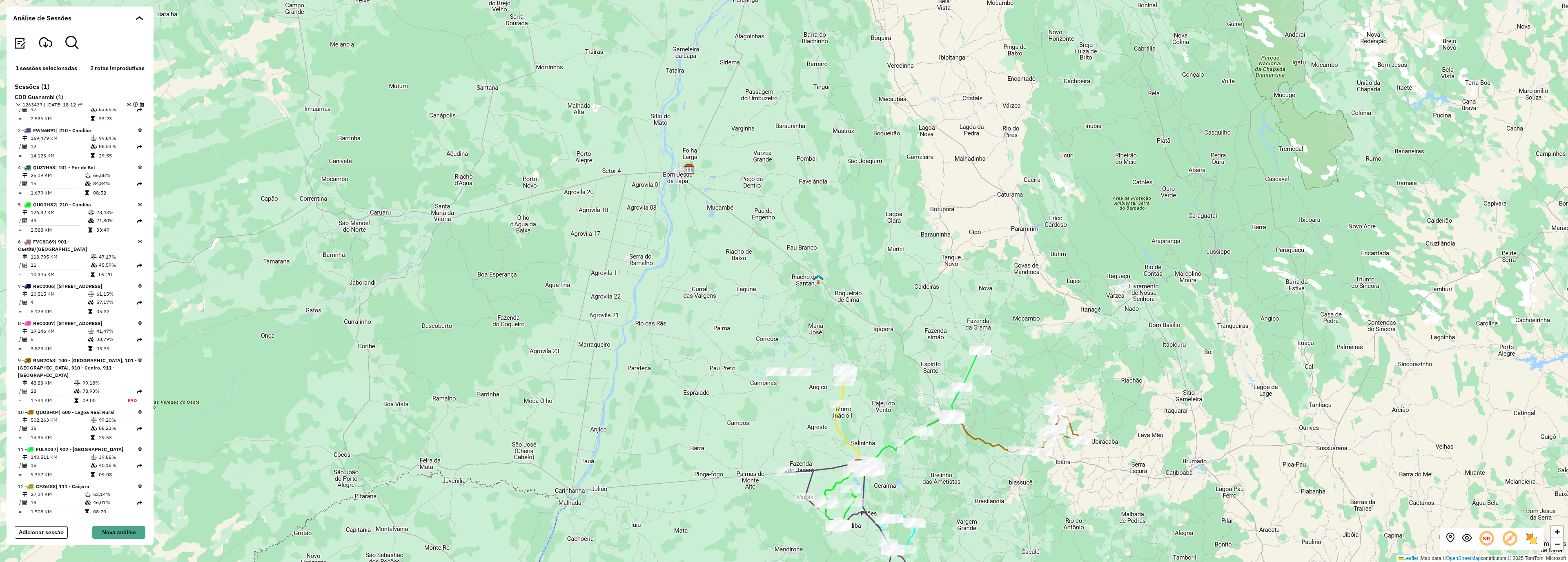
drag, startPoint x: 716, startPoint y: 415, endPoint x: 643, endPoint y: 369, distance: 86.3
click at [643, 370] on div "+ − Leaflet | Map data © OpenStreetMap contributors,© 2025 TomTom, Microsoft" at bounding box center [784, 281] width 1568 height 562
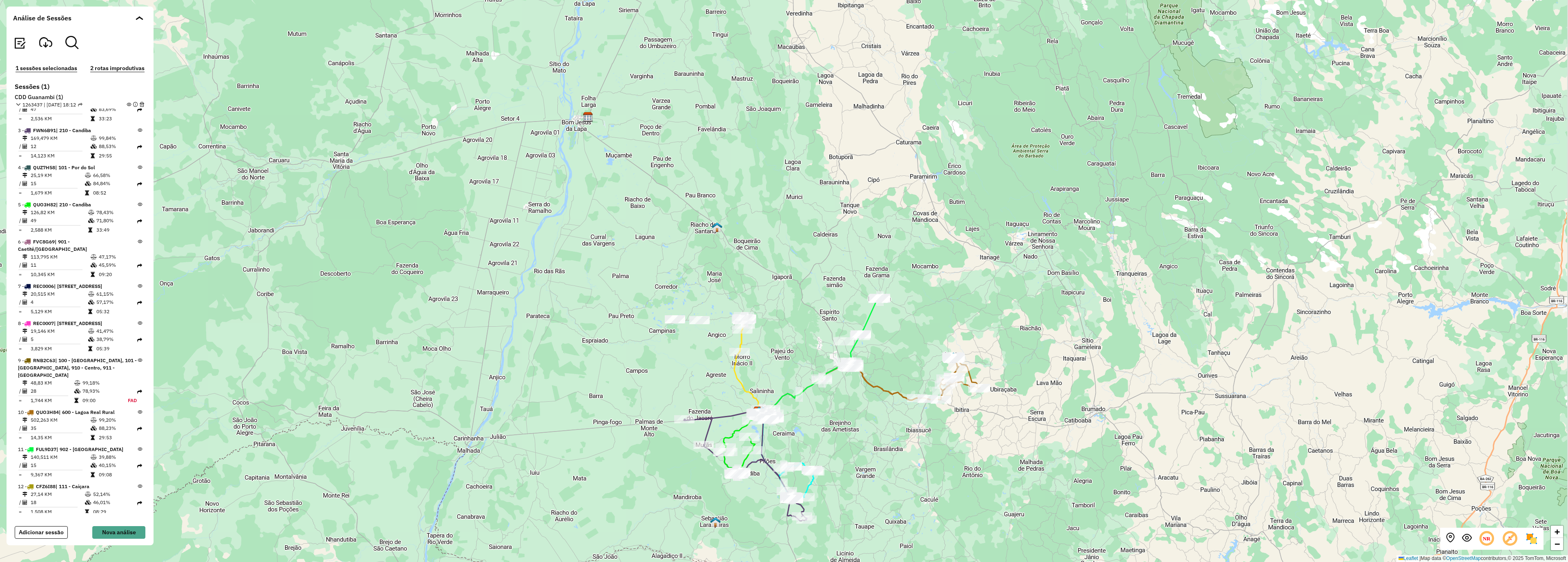
drag, startPoint x: 967, startPoint y: 425, endPoint x: 923, endPoint y: 411, distance: 46.2
click at [923, 411] on div "+ − Leaflet | Map data © OpenStreetMap contributors,© 2025 TomTom, Microsoft" at bounding box center [784, 281] width 1568 height 562
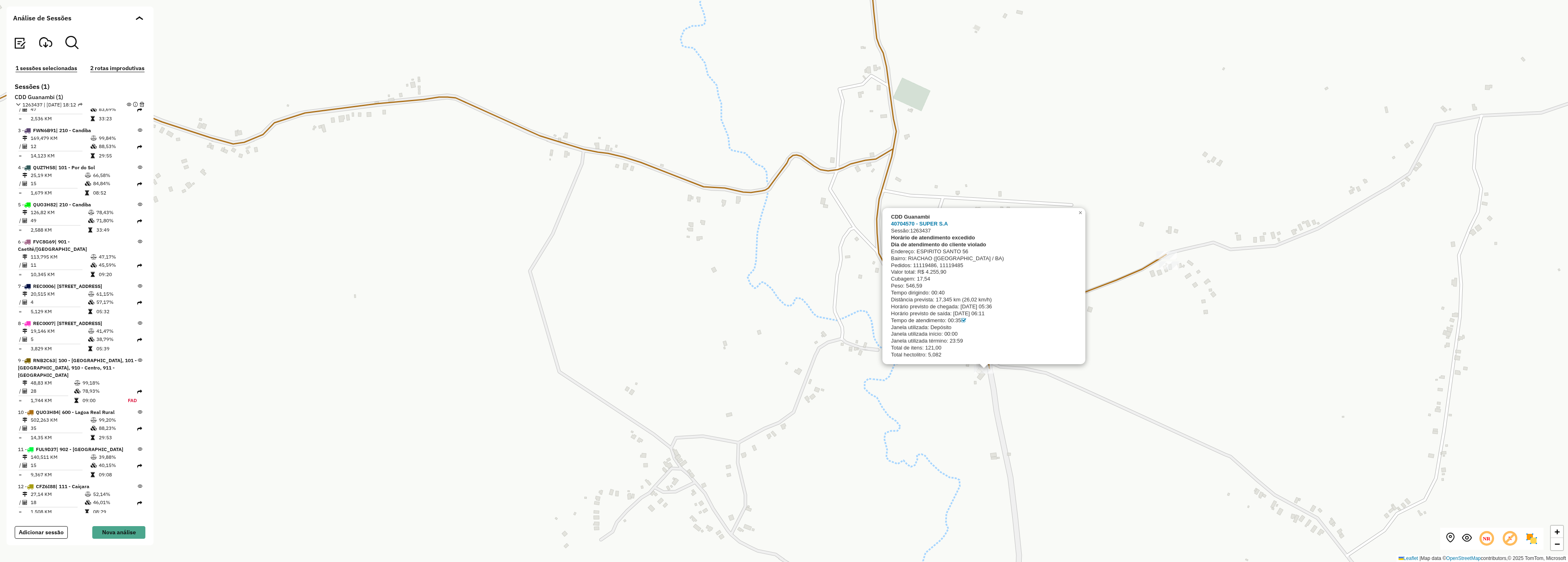
click at [1112, 355] on div "Rota 10 - Placa QUO3H84 40704570 - SUPER S.A CDD Guanambi 40704570 - SUPER S.A …" at bounding box center [784, 281] width 1568 height 562
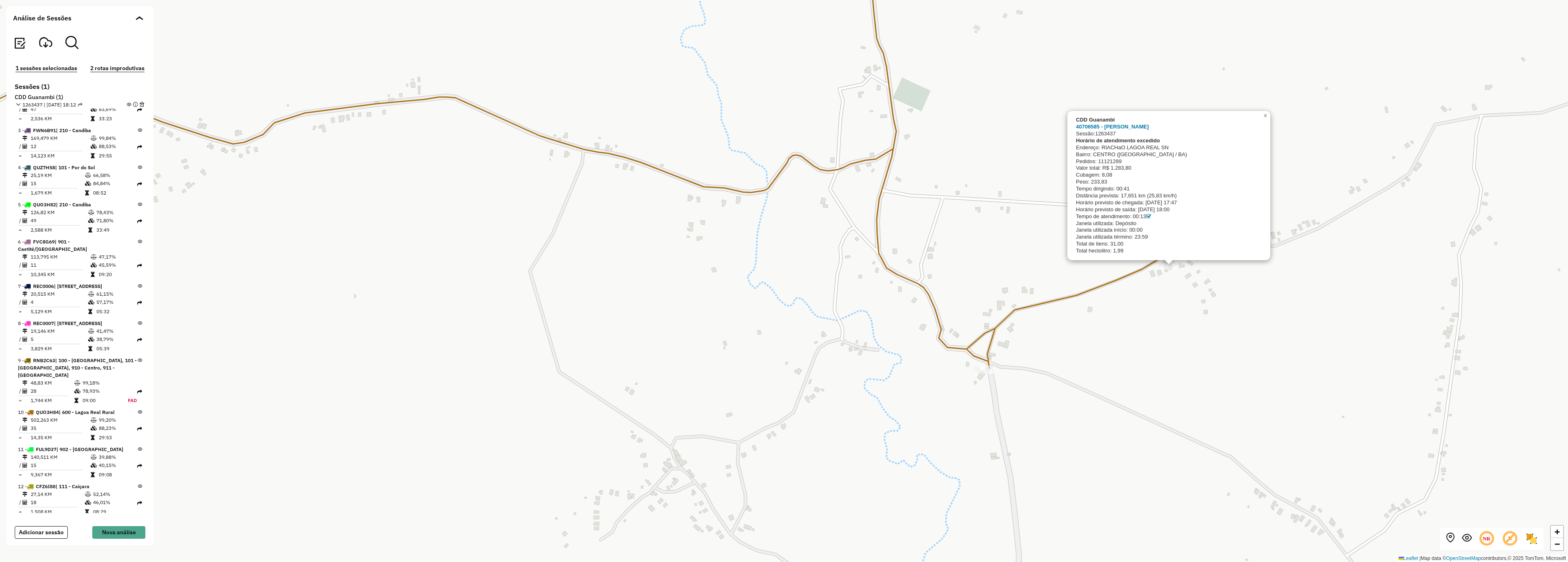
click at [1168, 297] on div "Rota 10 - Placa QUO3H84 40706585 - MERCADINHO CABANA CDD Guanambi 40706585 - ME…" at bounding box center [784, 281] width 1568 height 562
click at [942, 254] on div "CDD Guanambi 40705971 - MERCEARIA DO TIaO Sessão: 1263437 Horário de atendiment…" at bounding box center [784, 281] width 1568 height 562
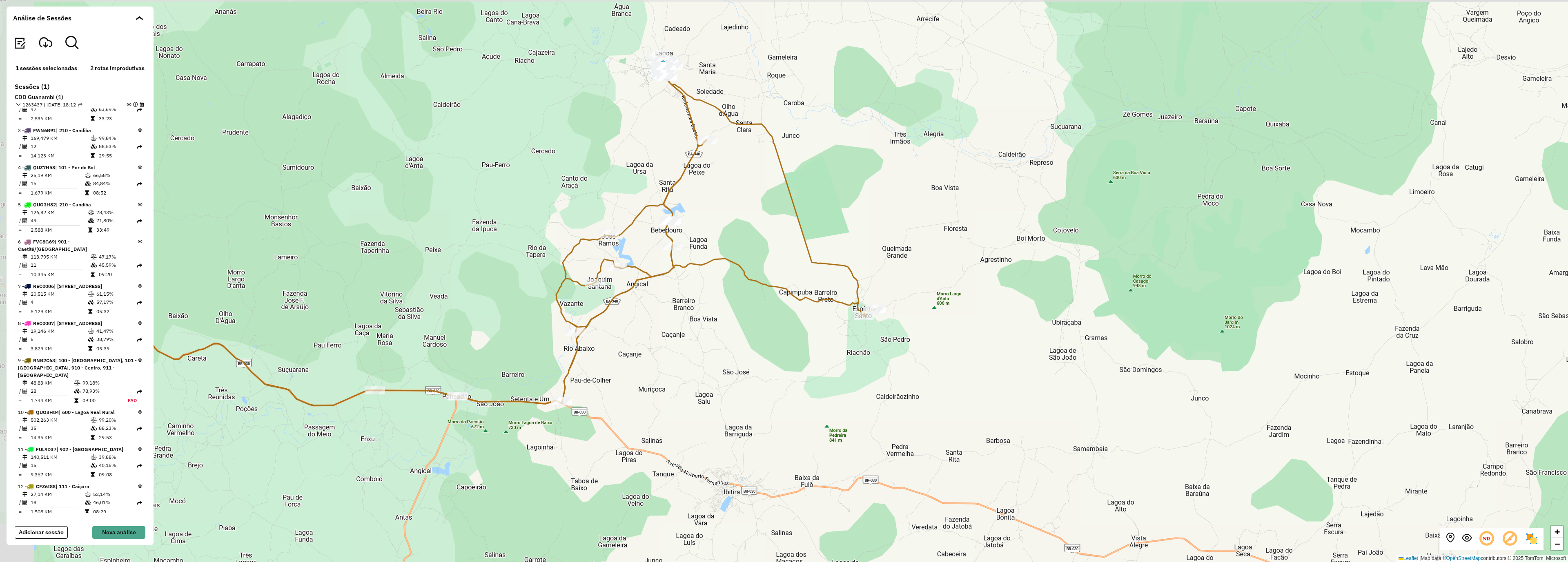
drag, startPoint x: 504, startPoint y: 189, endPoint x: 766, endPoint y: 241, distance: 267.1
click at [766, 241] on div "+ − Leaflet | Map data © OpenStreetMap contributors,© 2025 TomTom, Microsoft" at bounding box center [784, 281] width 1568 height 562
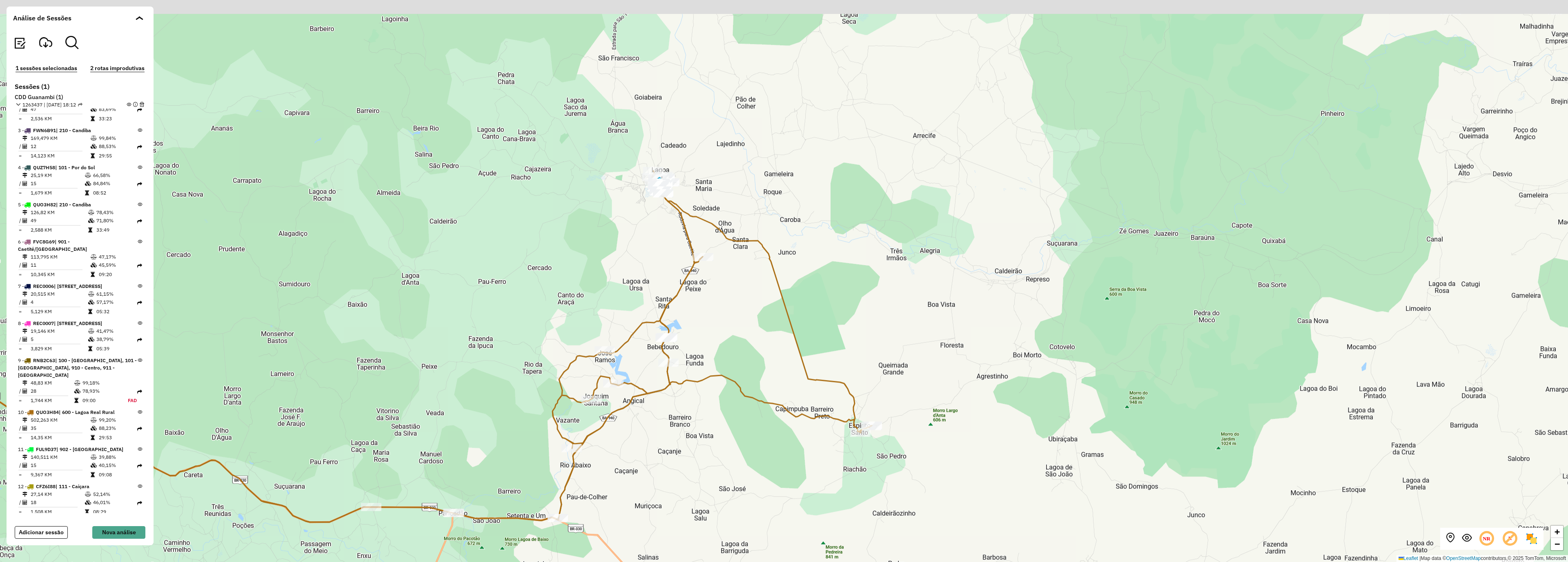
drag, startPoint x: 634, startPoint y: 139, endPoint x: 632, endPoint y: 251, distance: 112.0
click at [632, 251] on div "+ − Leaflet | Map data © OpenStreetMap contributors,© 2025 TomTom, Microsoft" at bounding box center [784, 281] width 1568 height 562
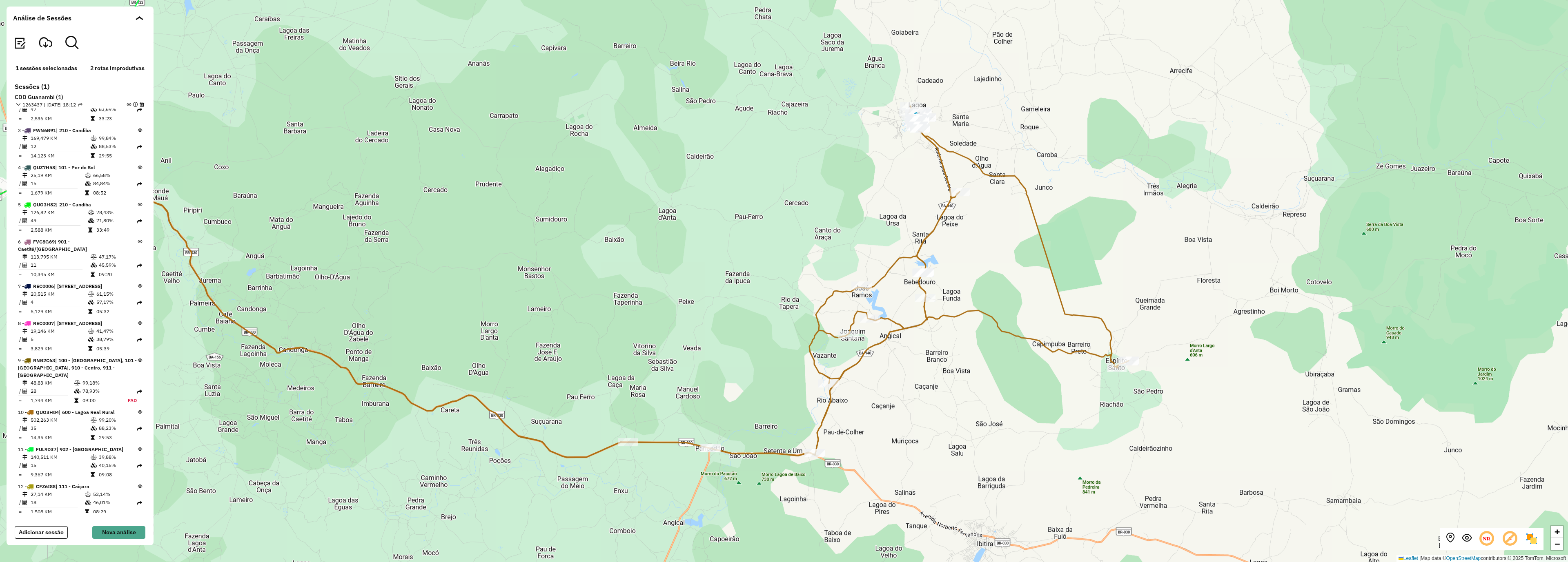
drag, startPoint x: 956, startPoint y: 451, endPoint x: 992, endPoint y: 350, distance: 107.2
click at [992, 350] on div "+ − Leaflet | Map data © OpenStreetMap contributors,© 2025 TomTom, Microsoft" at bounding box center [784, 281] width 1568 height 562
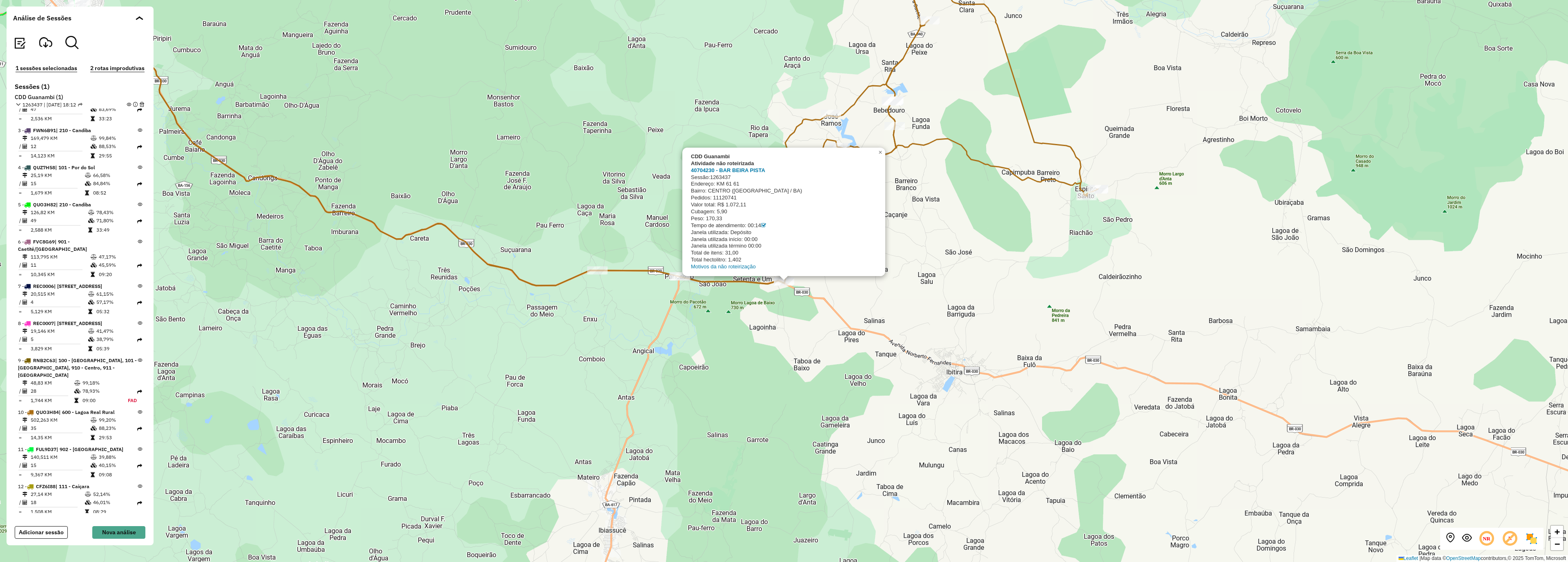
click at [763, 354] on div "CDD Guanambi Atividade não roteirizada 40704230 - BAR BEIRA PISTA Sessão: 12634…" at bounding box center [784, 281] width 1568 height 562
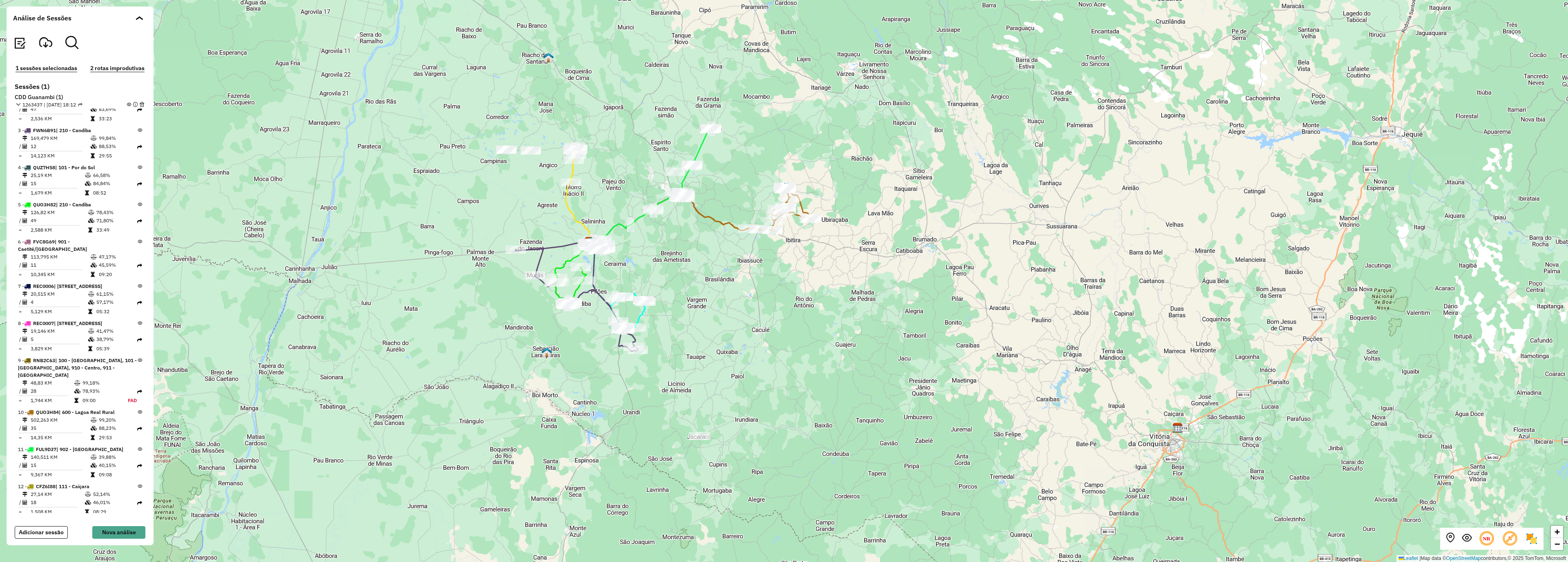
drag, startPoint x: 635, startPoint y: 404, endPoint x: 719, endPoint y: 286, distance: 144.8
click at [719, 286] on div "+ − Leaflet | Map data © OpenStreetMap contributors,© 2025 TomTom, Microsoft" at bounding box center [784, 281] width 1568 height 562
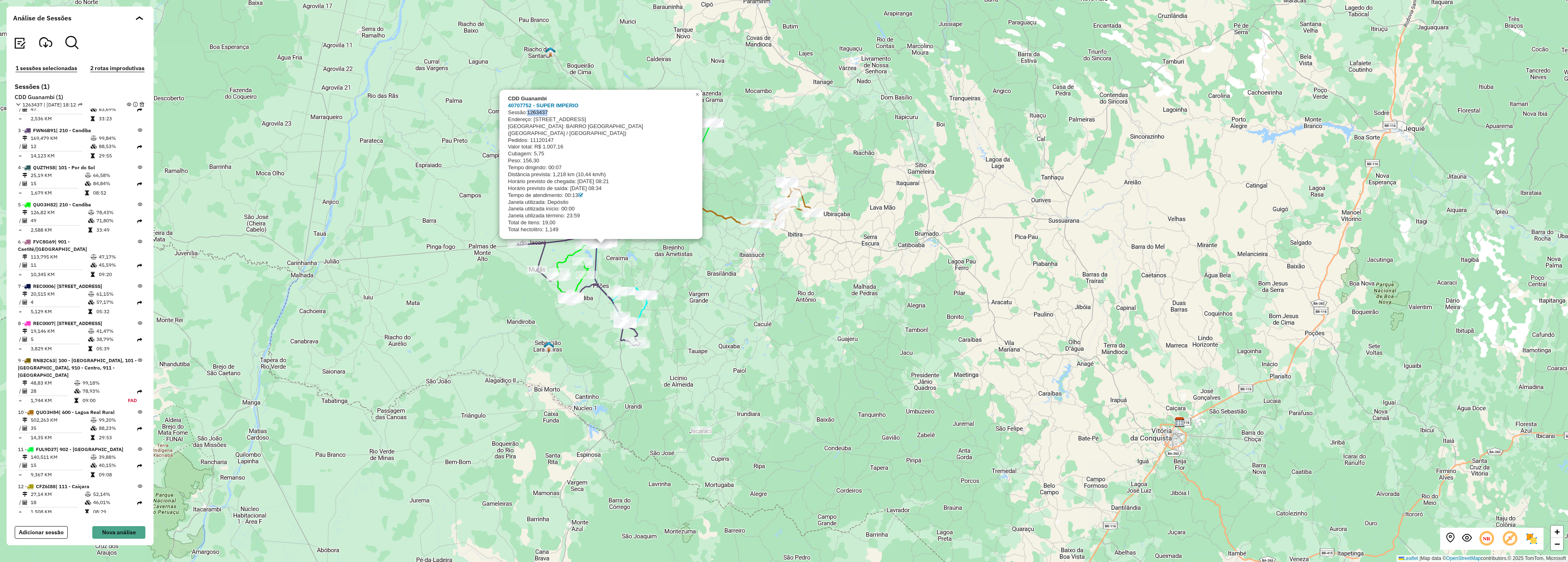
drag, startPoint x: 555, startPoint y: 120, endPoint x: 529, endPoint y: 119, distance: 26.0
click at [529, 116] on div "Sessão: 1263437" at bounding box center [600, 113] width 184 height 7
copy span "1263437"
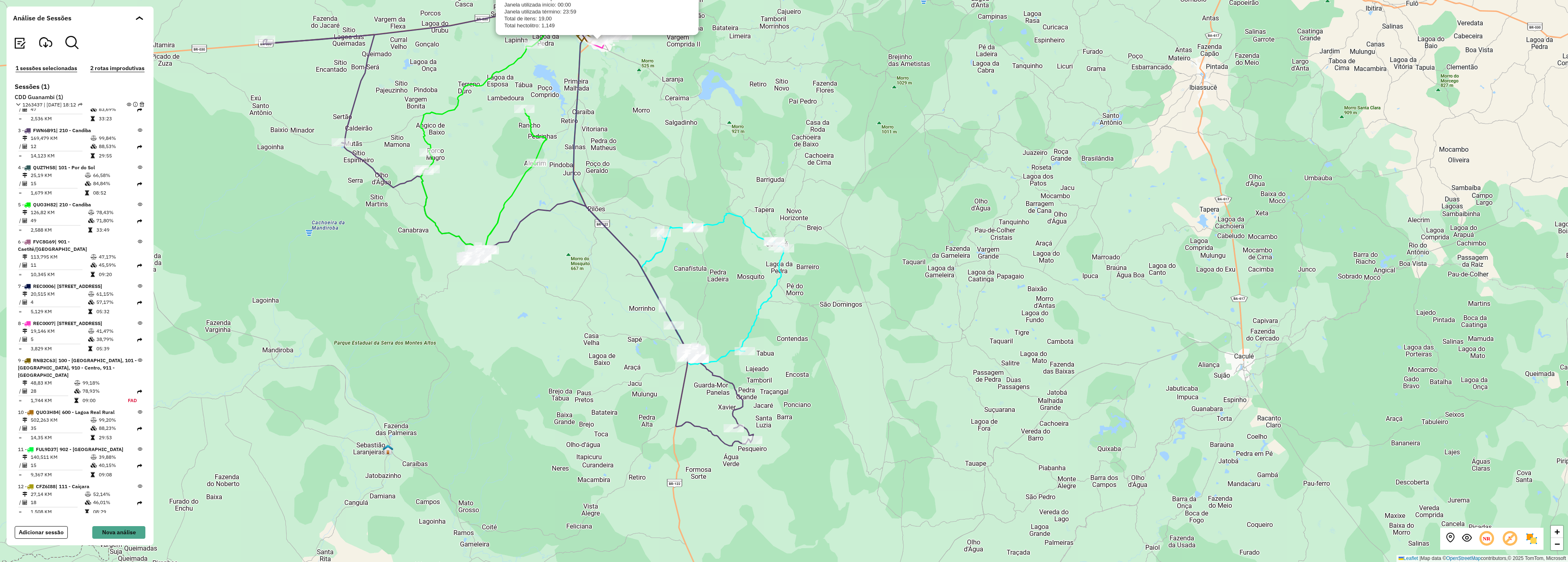
drag, startPoint x: 522, startPoint y: 262, endPoint x: 631, endPoint y: 291, distance: 112.8
click at [631, 291] on div "CDD Guanambi 40707752 - SUPER IMPERIO Sessão: 1263437 Endereço: Rua Bahia 129 B…" at bounding box center [784, 281] width 1568 height 562
